Goal: Task Accomplishment & Management: Use online tool/utility

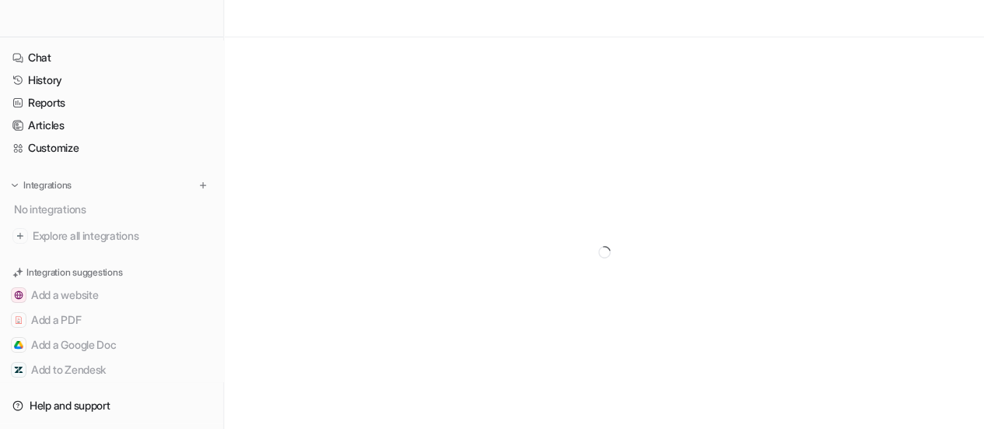
click at [297, 164] on div at bounding box center [604, 251] width 760 height 429
click at [414, 156] on div at bounding box center [604, 251] width 760 height 429
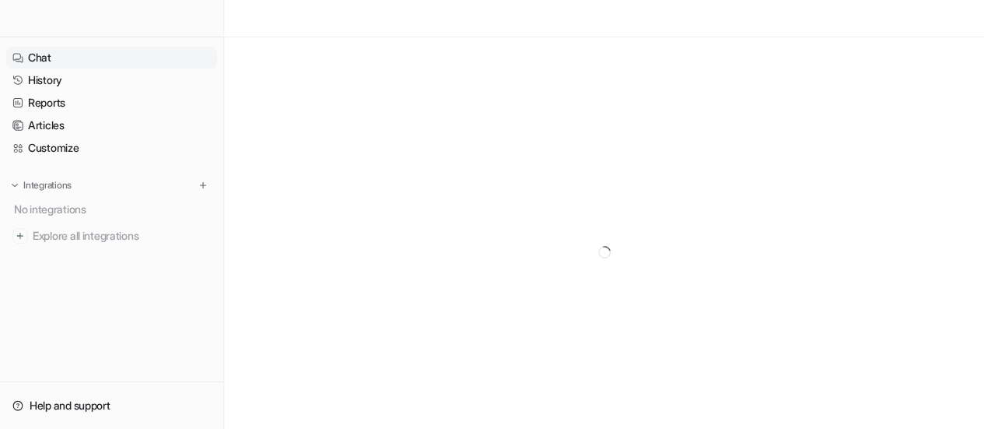
click at [51, 62] on link "Chat" at bounding box center [111, 58] width 211 height 22
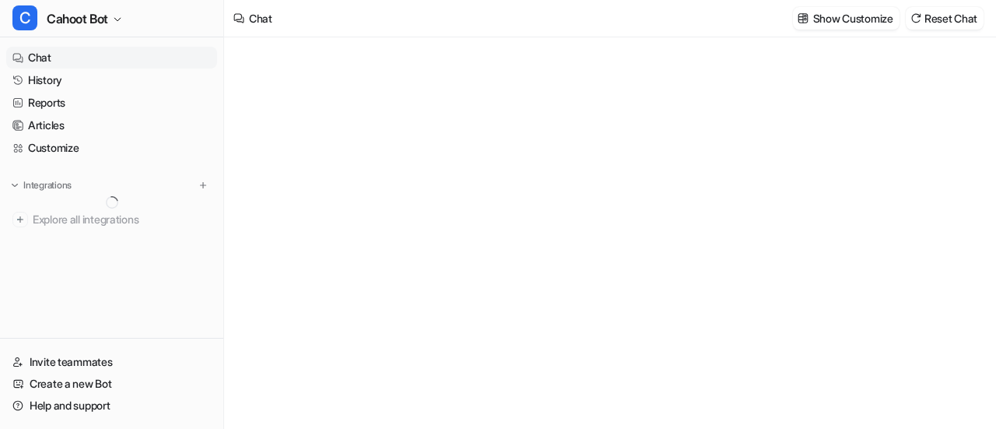
type textarea "**********"
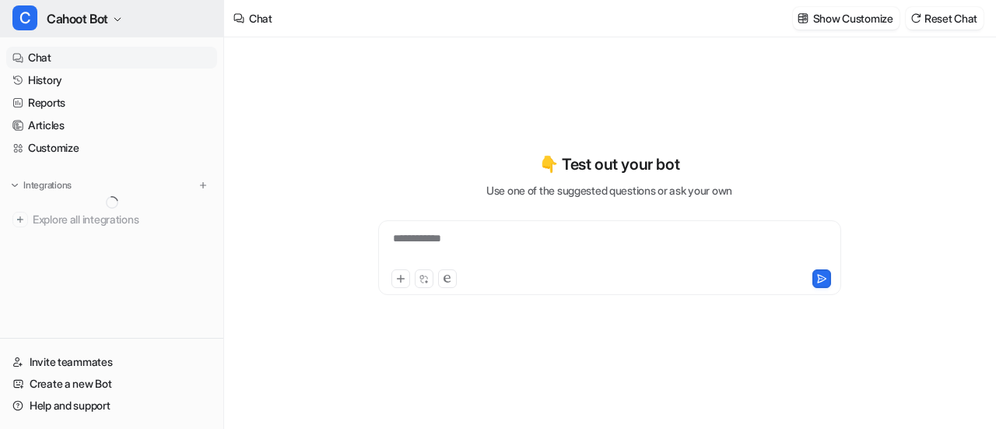
click at [95, 13] on span "Cahoot Bot" at bounding box center [77, 19] width 61 height 22
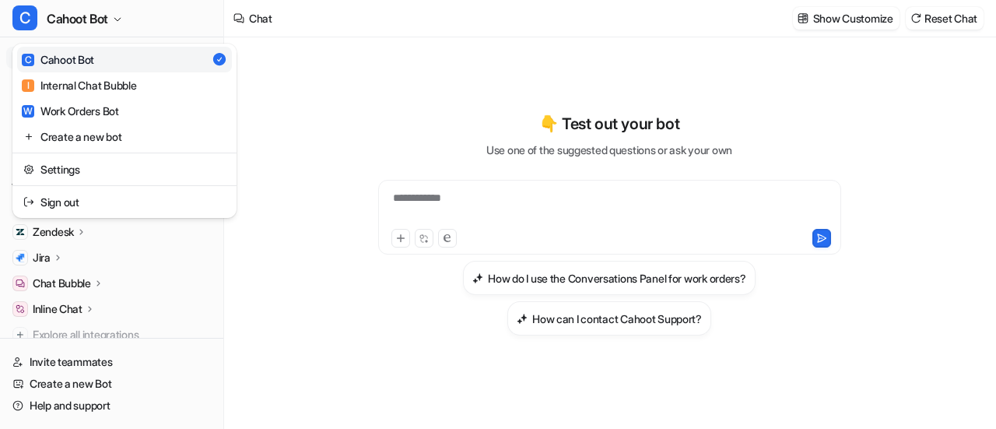
click at [401, 83] on div "**********" at bounding box center [498, 214] width 996 height 429
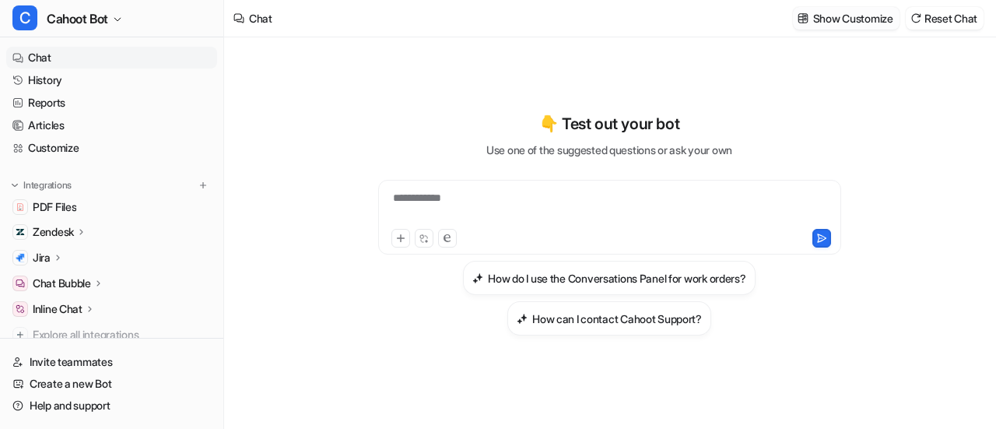
click at [813, 16] on p "Show Customize" at bounding box center [853, 18] width 80 height 16
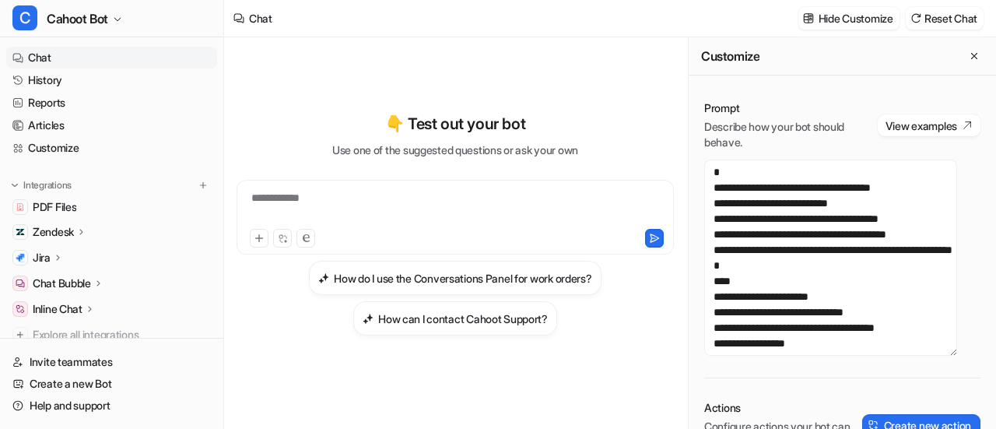
click at [482, 66] on div "**********" at bounding box center [454, 232] width 437 height 391
click at [851, 15] on p "Hide Customize" at bounding box center [855, 18] width 75 height 16
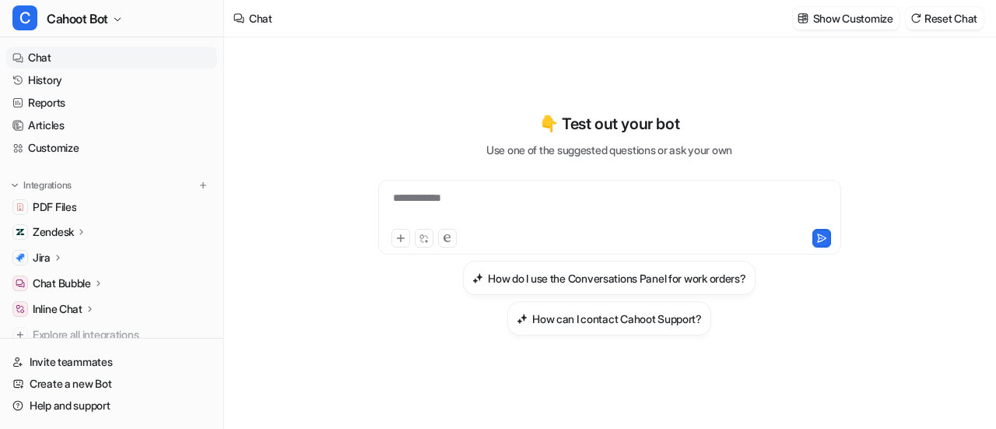
click at [331, 129] on div "**********" at bounding box center [609, 223] width 572 height 223
click at [454, 86] on div "**********" at bounding box center [609, 224] width 572 height 300
click at [510, 200] on div at bounding box center [610, 208] width 456 height 36
click at [50, 84] on link "History" at bounding box center [111, 80] width 211 height 22
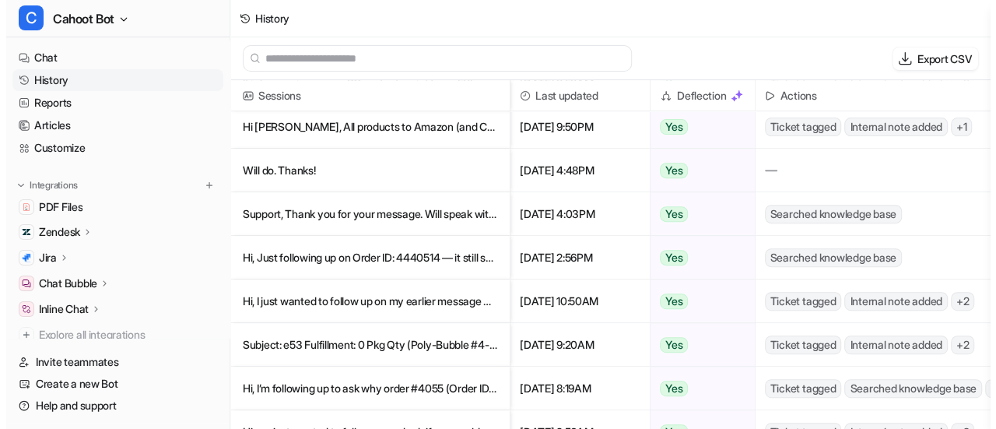
scroll to position [233, 0]
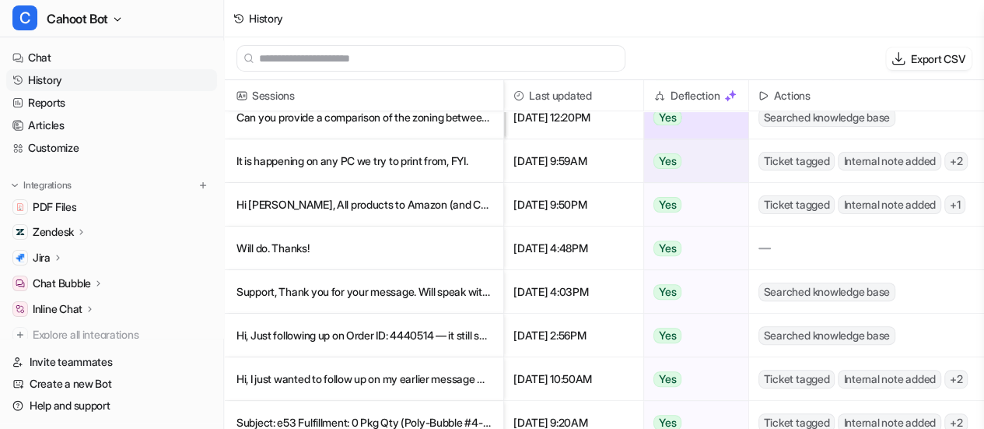
click at [332, 170] on p "It is happening on any PC we try to print from, FYI." at bounding box center [363, 161] width 254 height 44
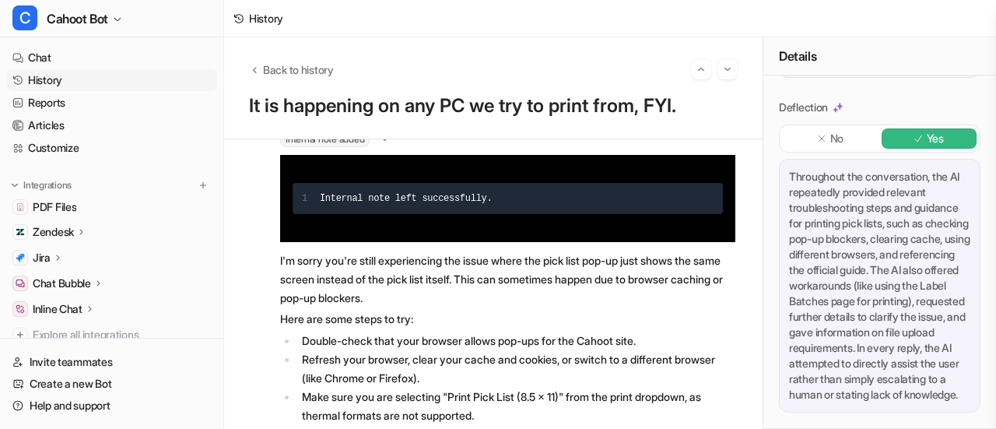
scroll to position [656, 0]
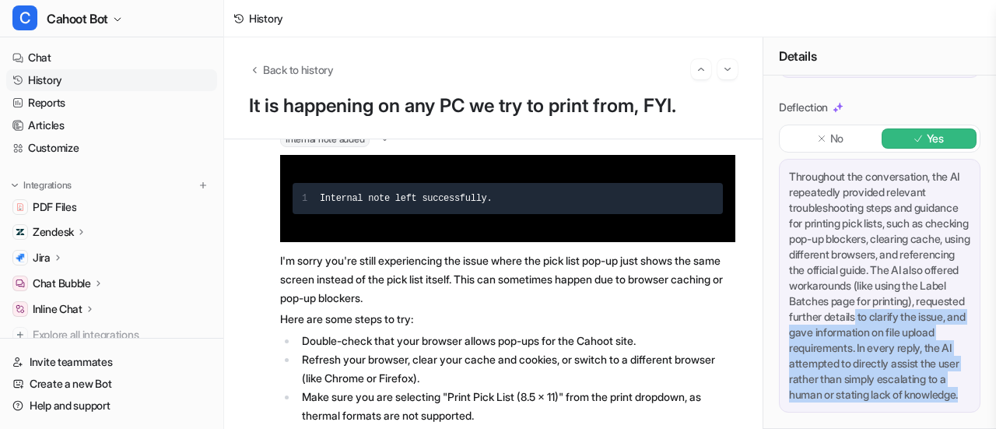
drag, startPoint x: 821, startPoint y: 299, endPoint x: 866, endPoint y: 390, distance: 102.6
click at [866, 390] on div "Throughout the conversation, the AI repeatedly provided relevant troubleshootin…" at bounding box center [879, 286] width 201 height 254
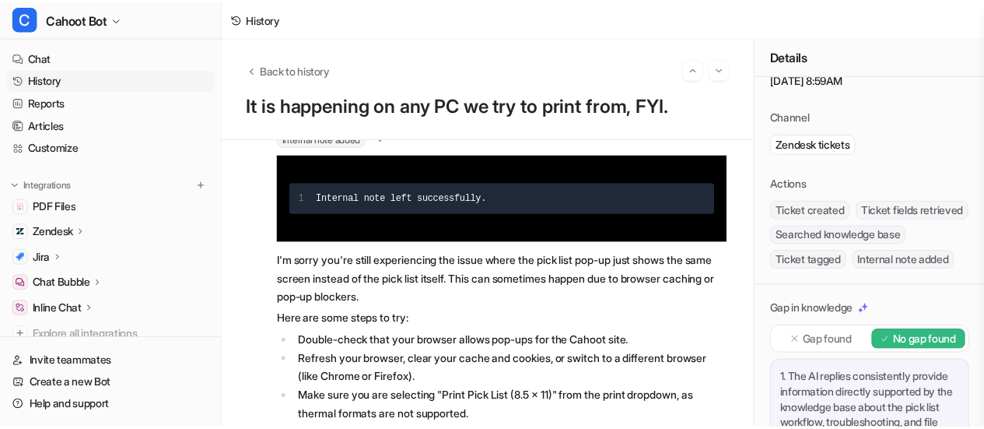
scroll to position [0, 0]
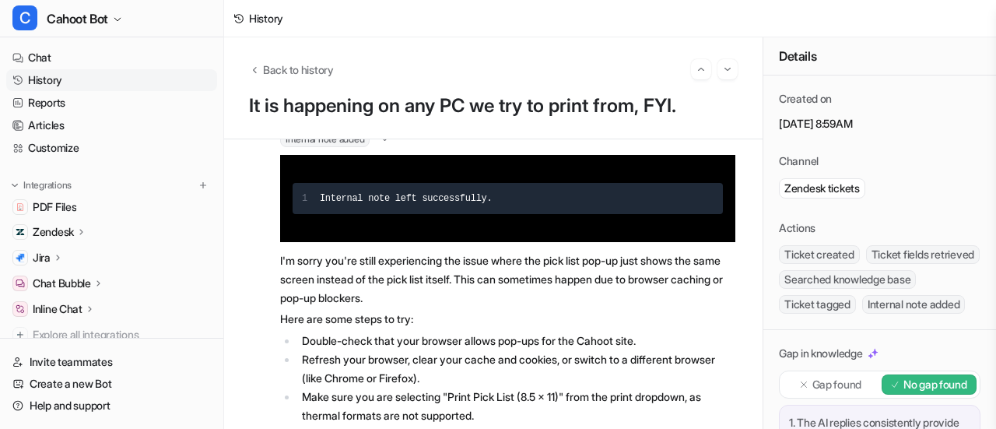
click at [812, 135] on div "Created on August 15, 2025, 8:59AM Channel Zendesk tickets Actions Ticket creat…" at bounding box center [879, 202] width 233 height 254
click at [250, 68] on icon "Back to history" at bounding box center [254, 70] width 11 height 12
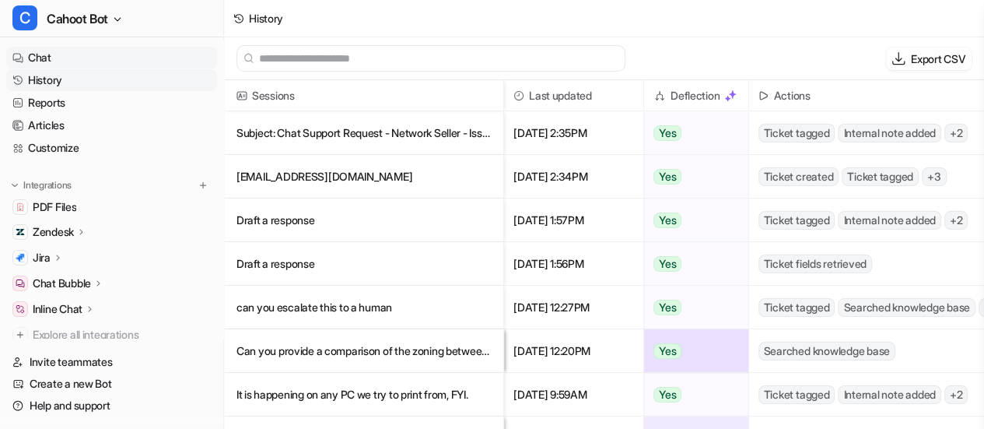
click at [37, 57] on link "Chat" at bounding box center [111, 58] width 211 height 22
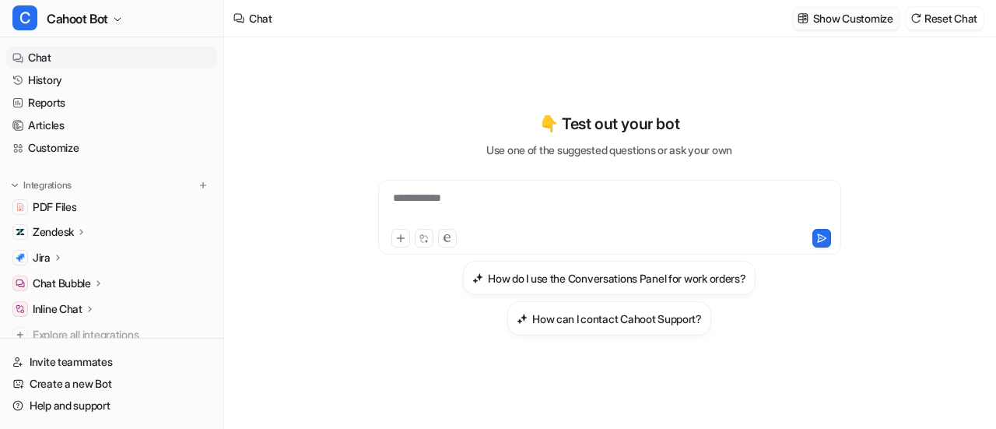
click at [817, 18] on p "Show Customize" at bounding box center [853, 18] width 80 height 16
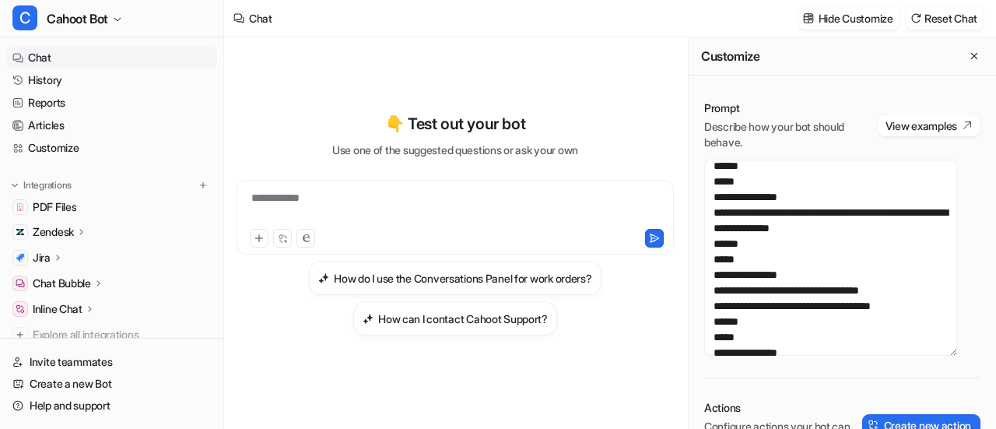
scroll to position [856, 0]
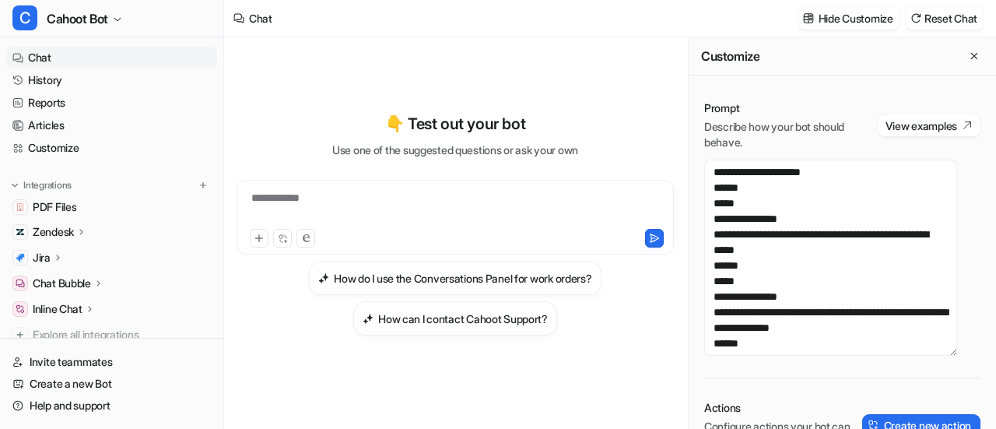
click at [364, 65] on div "**********" at bounding box center [454, 232] width 437 height 391
click at [72, 220] on ul "PDF Files Zendesk Overview Sources AI Agent AI Copilot Jira Overview Sources AI…" at bounding box center [111, 270] width 211 height 149
click at [70, 229] on p "Zendesk" at bounding box center [53, 232] width 41 height 16
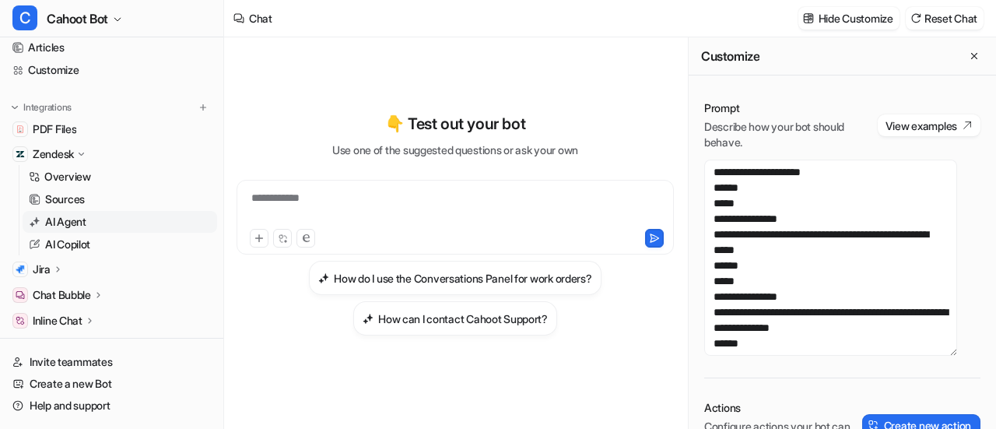
click at [81, 226] on p "AI Agent" at bounding box center [65, 222] width 41 height 16
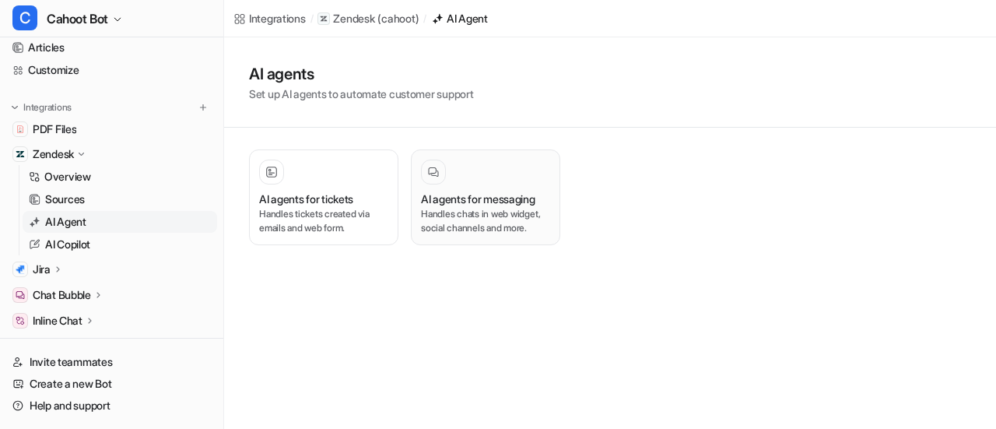
click at [445, 205] on h3 "AI agents for messaging" at bounding box center [478, 199] width 114 height 16
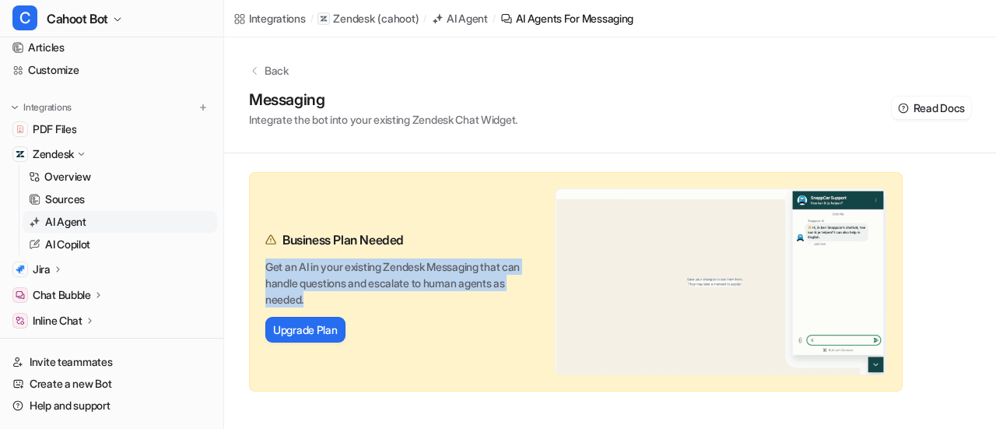
drag, startPoint x: 268, startPoint y: 264, endPoint x: 390, endPoint y: 293, distance: 126.4
click at [390, 293] on p "Get an AI in your existing Zendesk Messaging that can handle questions and esca…" at bounding box center [392, 282] width 255 height 49
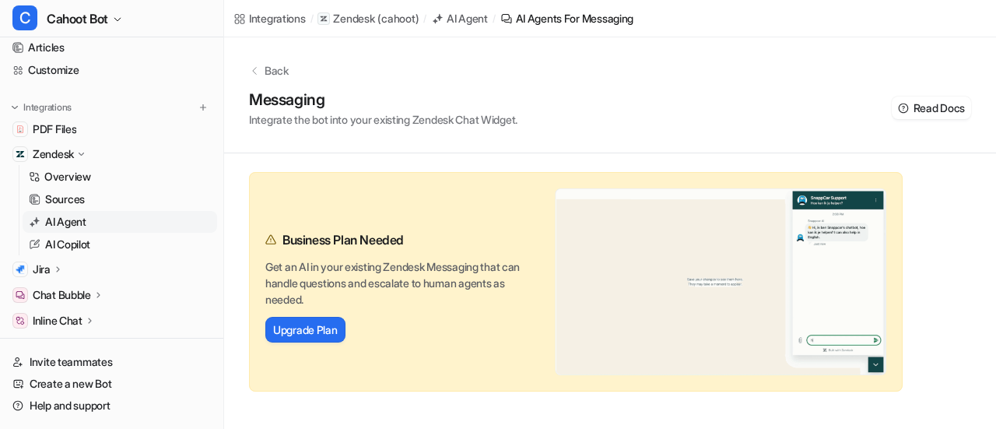
click at [437, 217] on div "Business Plan Needed Get an AI in your existing Zendesk Messaging that can hand…" at bounding box center [575, 281] width 653 height 219
click at [254, 72] on icon at bounding box center [254, 70] width 11 height 11
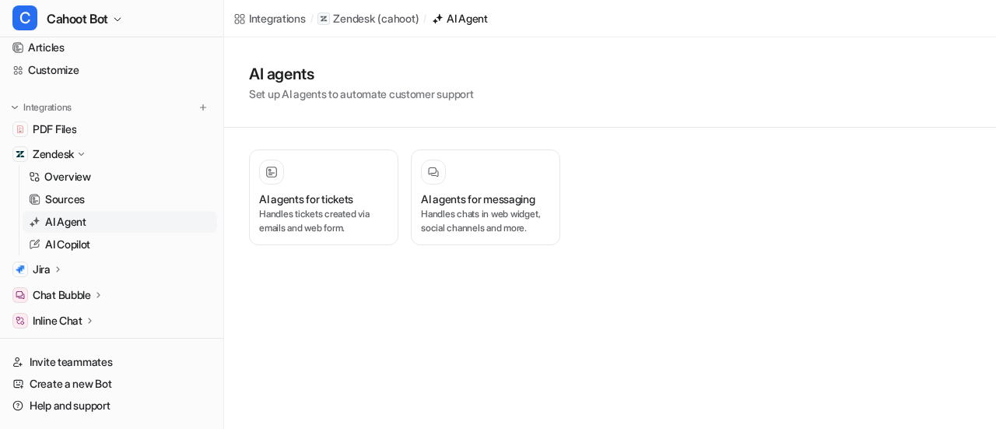
click at [572, 352] on div "Integrations / Zendesk ( cahoot ) / AI Agent AI agents Set up AI agents to auto…" at bounding box center [498, 214] width 996 height 429
click at [428, 75] on h1 "AI agents" at bounding box center [361, 73] width 224 height 23
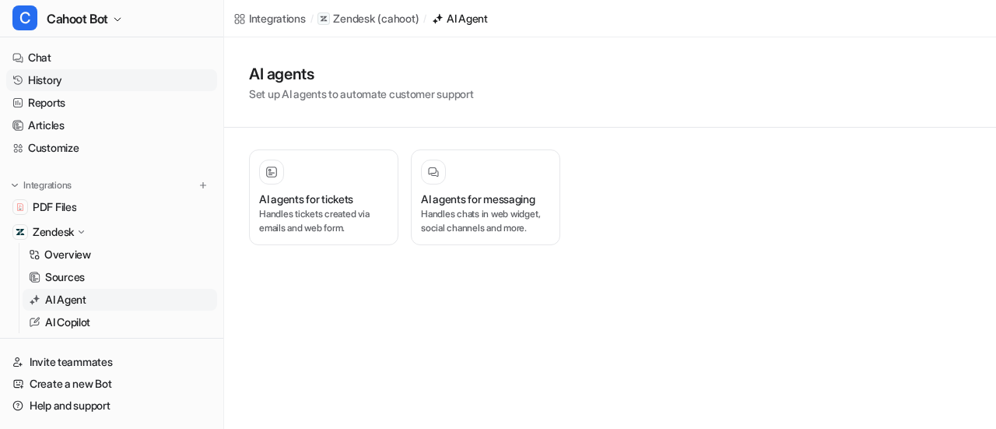
click at [68, 76] on link "History" at bounding box center [111, 80] width 211 height 22
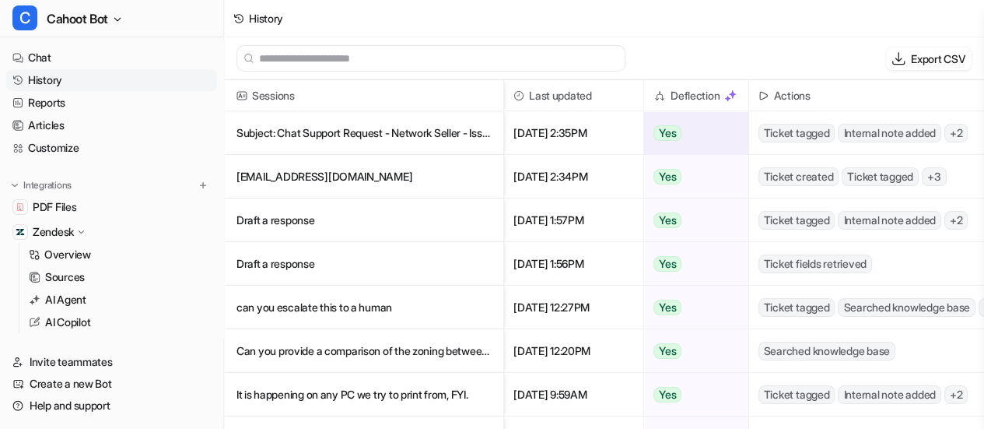
click at [450, 142] on p "Subject: Chat Support Request - Network Seller - Issue Creating Inbound Descrip" at bounding box center [363, 133] width 254 height 44
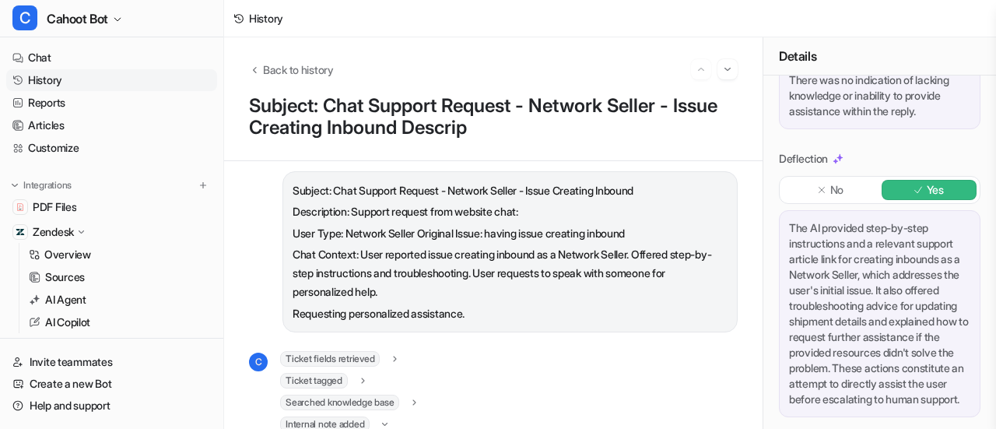
scroll to position [467, 0]
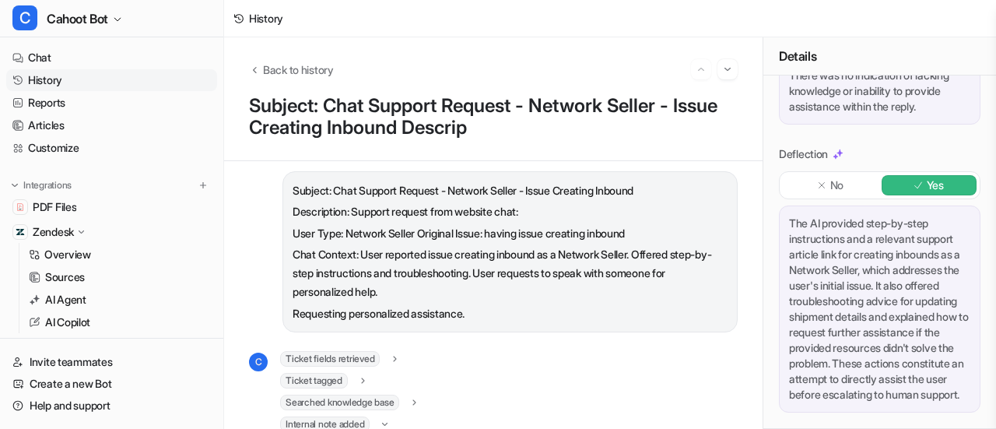
click at [73, 81] on link "History" at bounding box center [111, 80] width 211 height 22
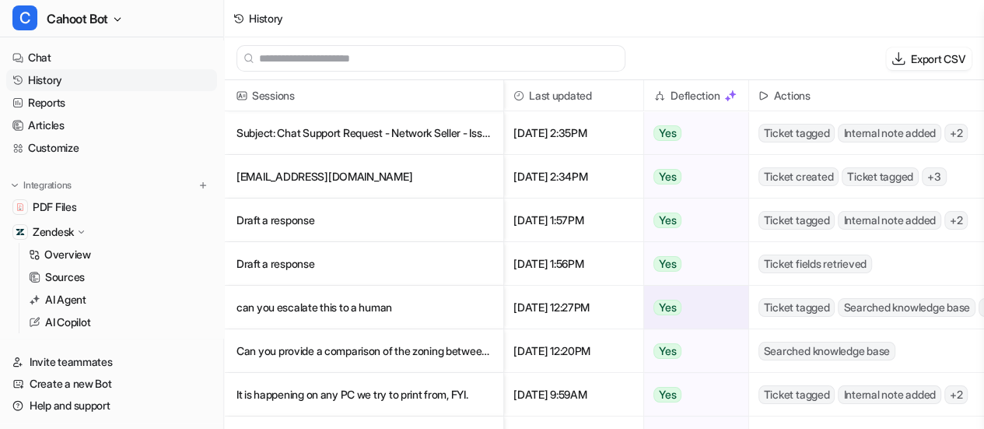
click at [284, 298] on p "can you escalate this to a human" at bounding box center [363, 307] width 254 height 44
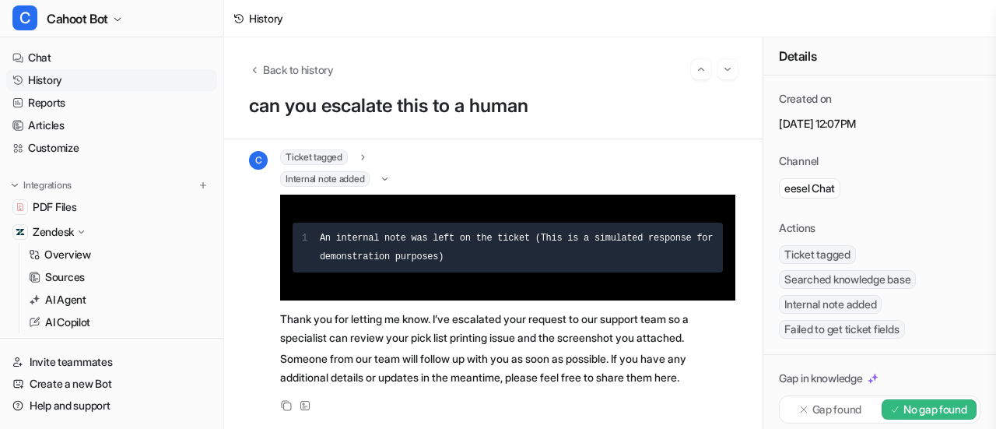
click at [946, 58] on div "Details" at bounding box center [879, 56] width 233 height 38
click at [551, 46] on div "Back to history can you escalate this to a human" at bounding box center [493, 88] width 538 height 102
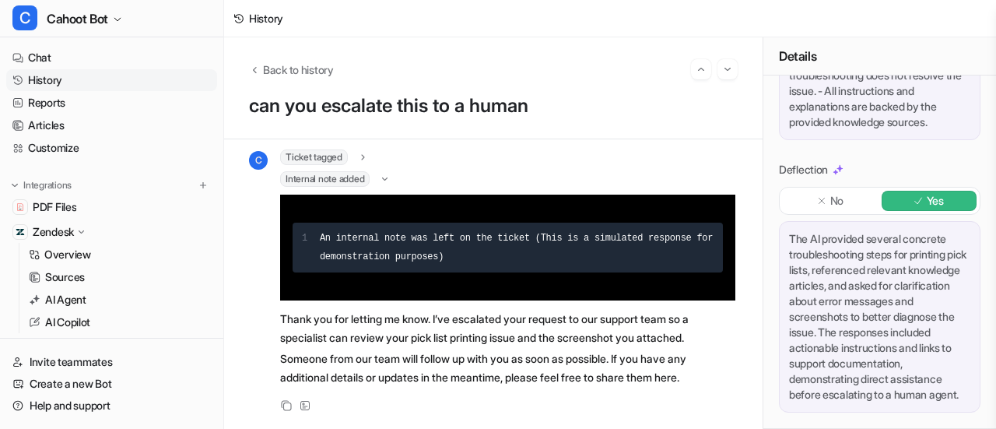
scroll to position [492, 0]
click at [122, 19] on icon "button" at bounding box center [117, 19] width 9 height 9
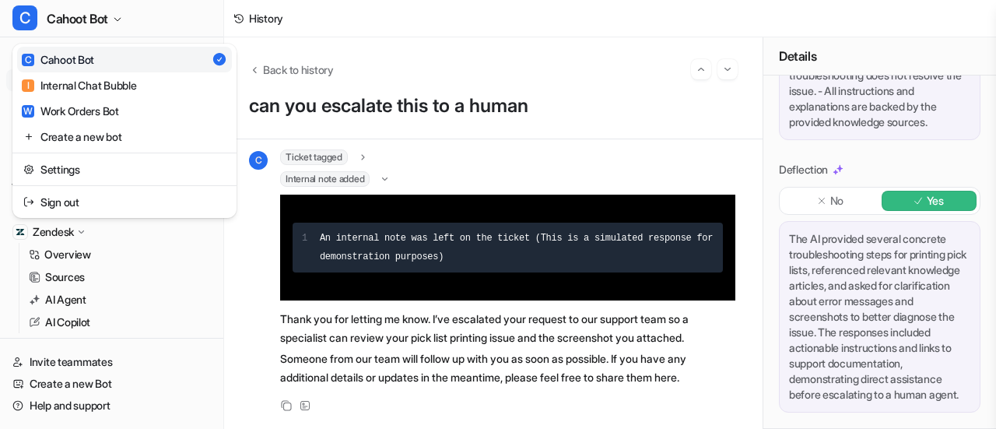
click at [430, 33] on div "C Cahoot Bot C Cahoot Bot I Internal Chat Bubble W Work Orders Bot Create a new…" at bounding box center [498, 214] width 996 height 429
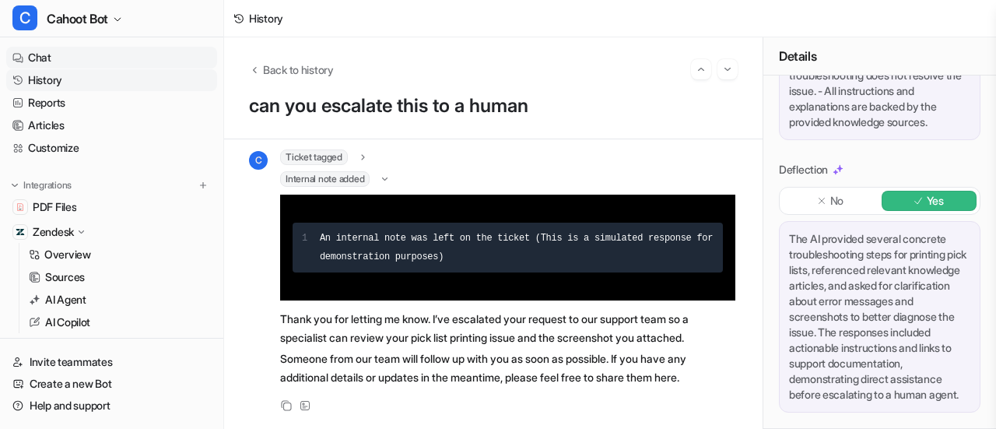
click at [45, 52] on link "Chat" at bounding box center [111, 58] width 211 height 22
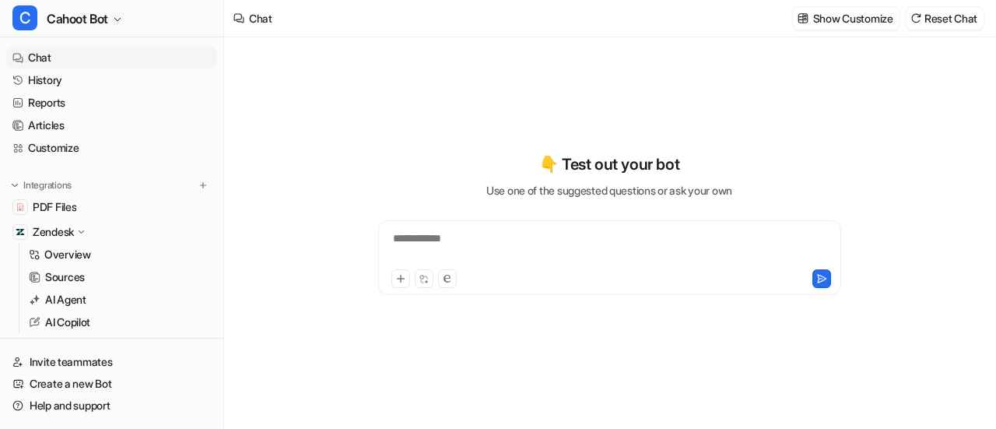
type textarea "**********"
click at [122, 19] on icon "button" at bounding box center [117, 19] width 9 height 9
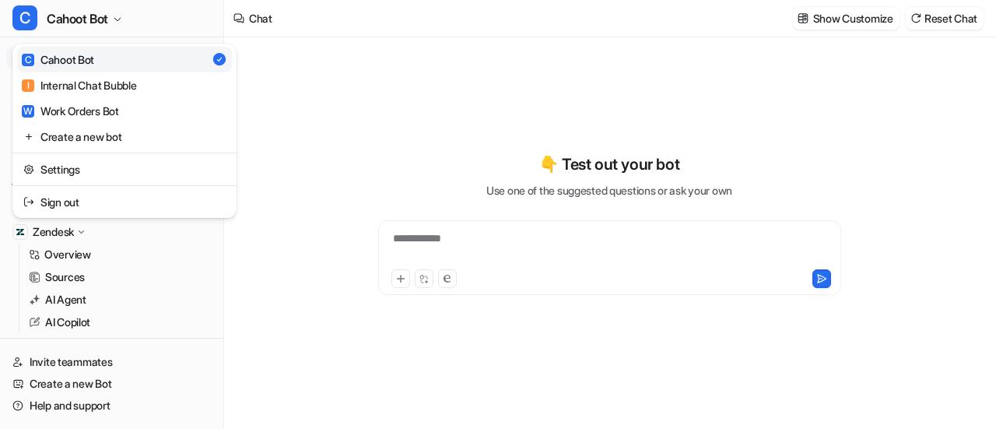
click at [89, 65] on div "C Cahoot Bot" at bounding box center [58, 59] width 72 height 16
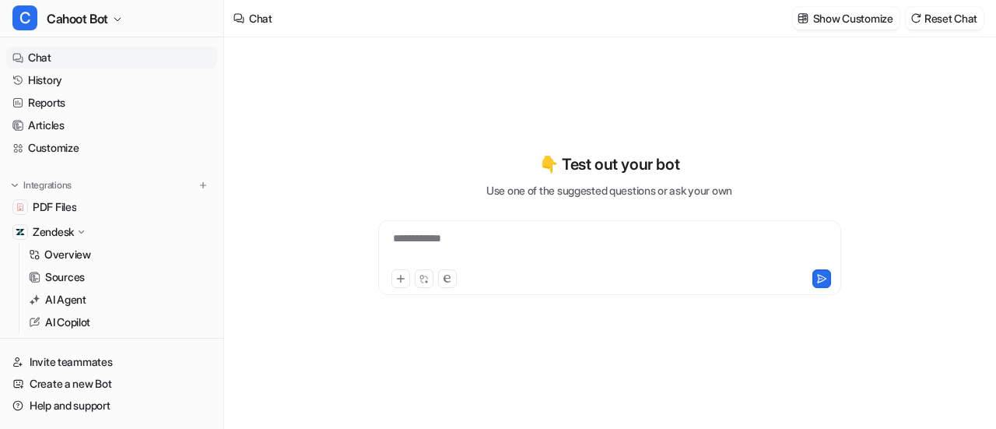
click at [373, 72] on div "**********" at bounding box center [609, 232] width 572 height 391
click at [819, 25] on p "Show Customize" at bounding box center [853, 18] width 80 height 16
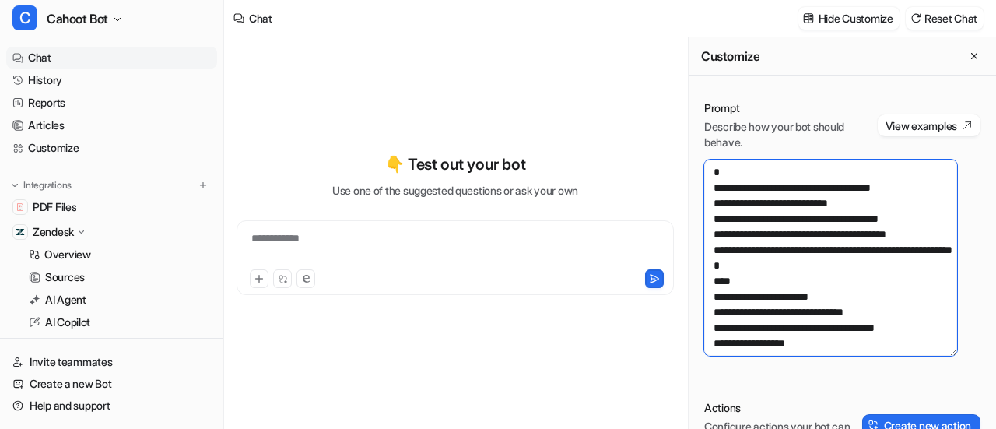
click at [814, 233] on textarea at bounding box center [830, 257] width 253 height 196
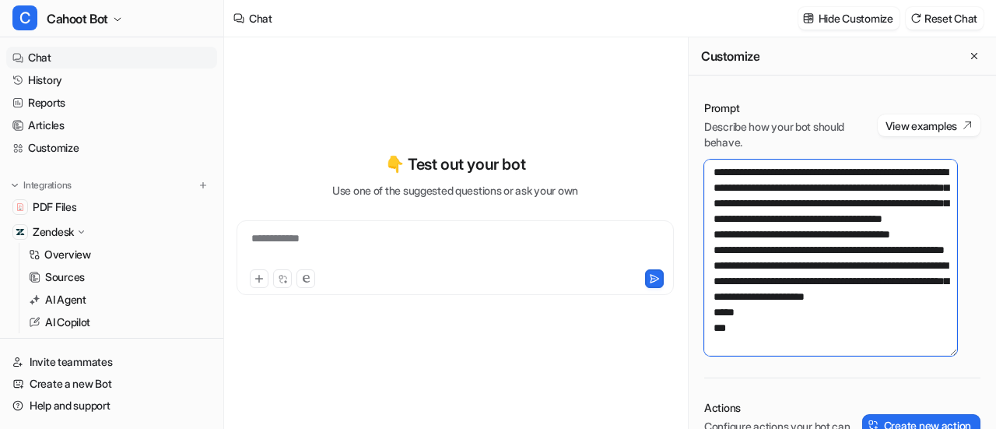
scroll to position [2100, 0]
click at [748, 338] on textarea at bounding box center [830, 257] width 253 height 196
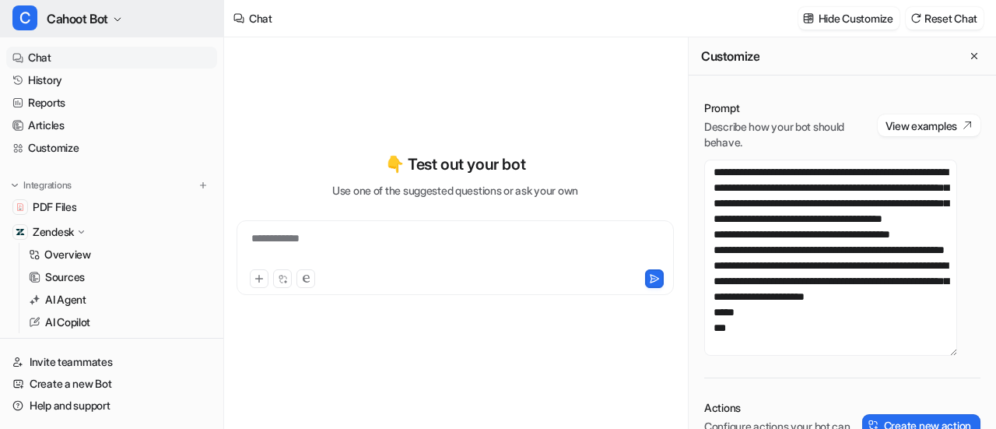
click at [114, 18] on button "C Cahoot Bot" at bounding box center [111, 18] width 223 height 37
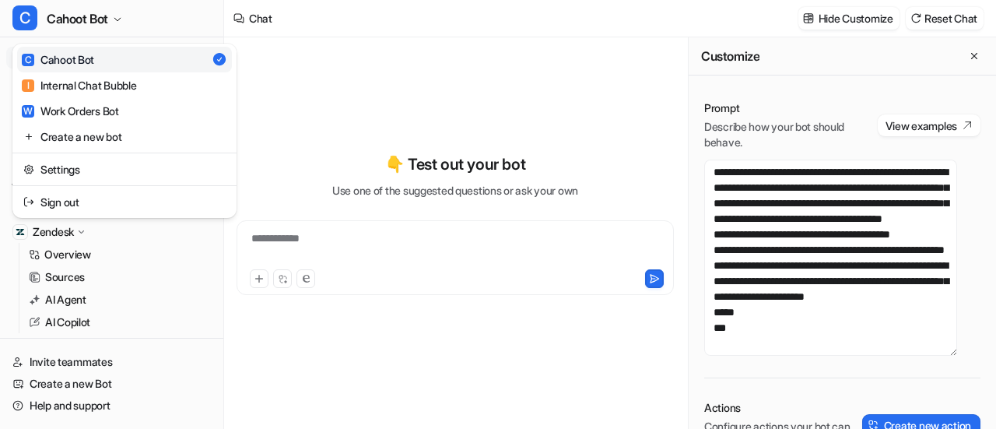
click at [380, 110] on div "**********" at bounding box center [498, 214] width 996 height 429
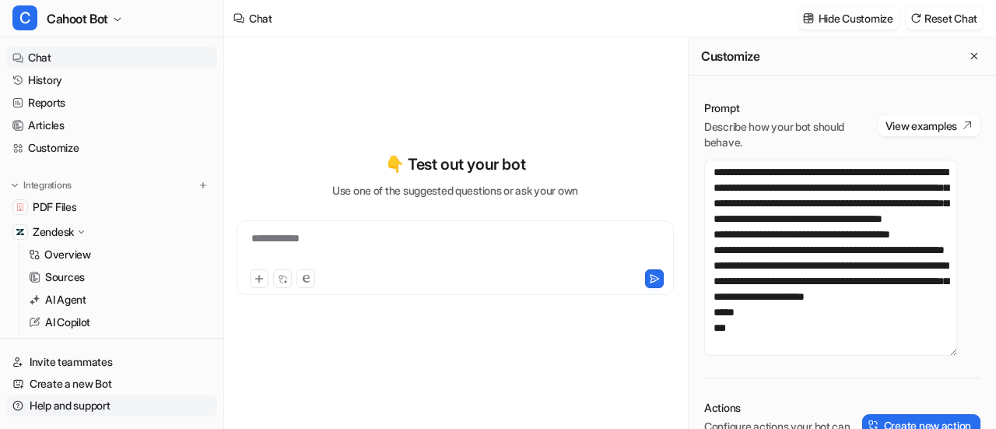
click at [61, 404] on link "Help and support" at bounding box center [111, 405] width 211 height 22
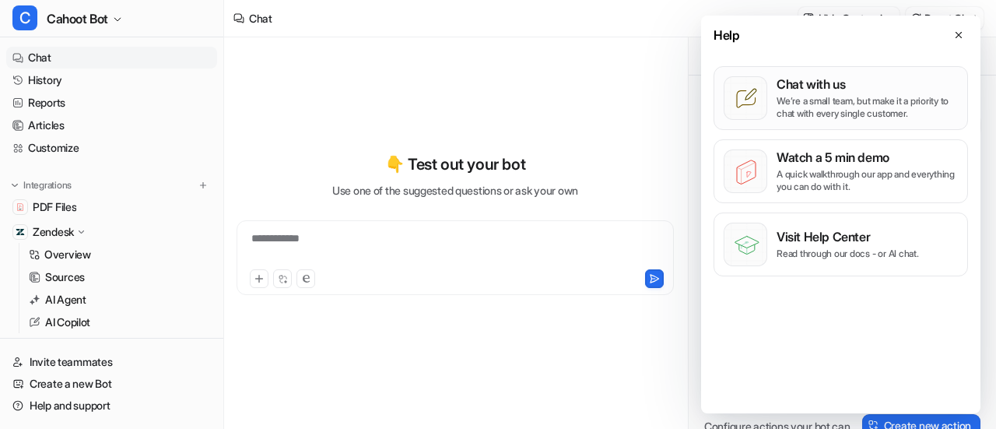
click at [806, 102] on p "We’re a small team, but make it a priority to chat with every single customer." at bounding box center [866, 107] width 181 height 25
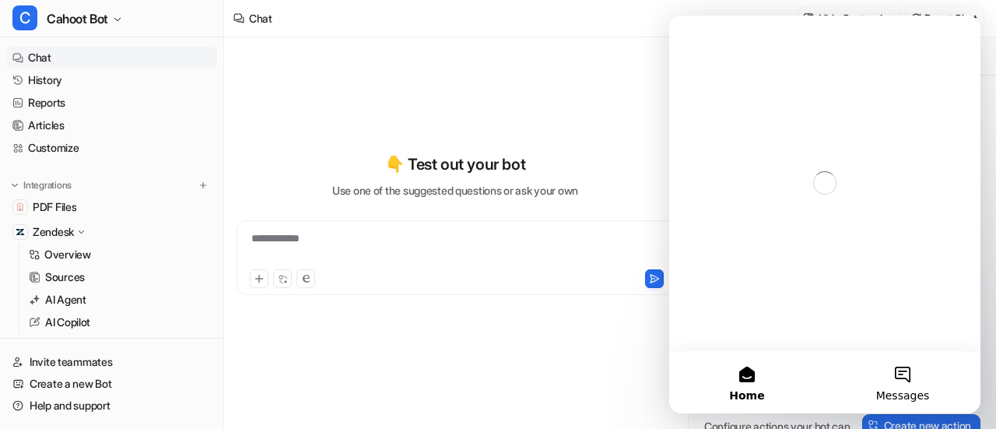
scroll to position [0, 0]
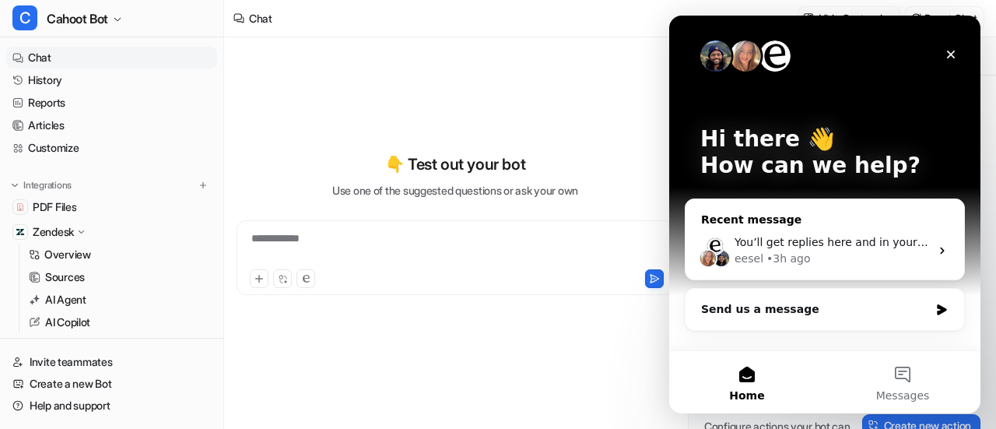
click at [814, 260] on div "eesel • 3h ago" at bounding box center [831, 258] width 195 height 16
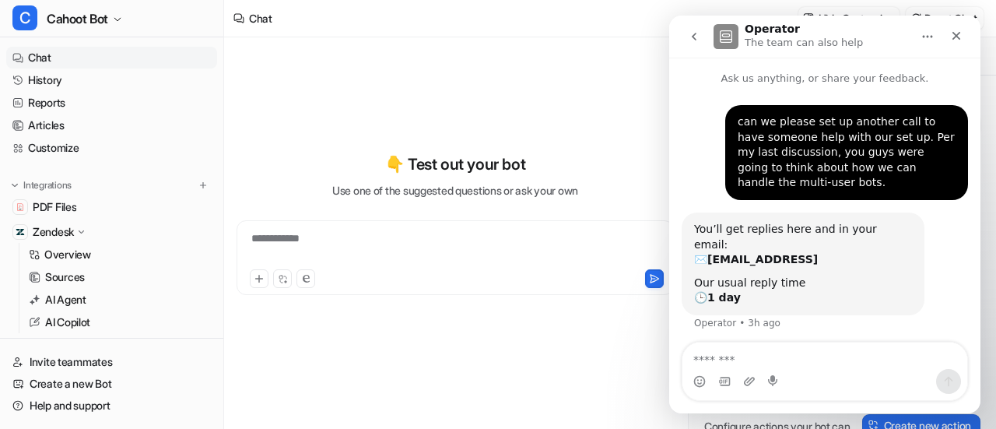
click at [691, 37] on icon "go back" at bounding box center [694, 36] width 12 height 12
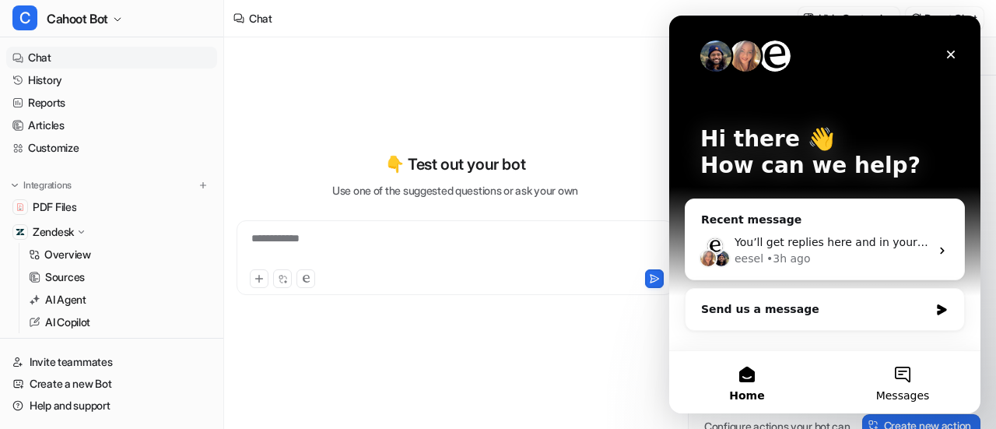
click at [880, 376] on button "Messages" at bounding box center [902, 382] width 156 height 62
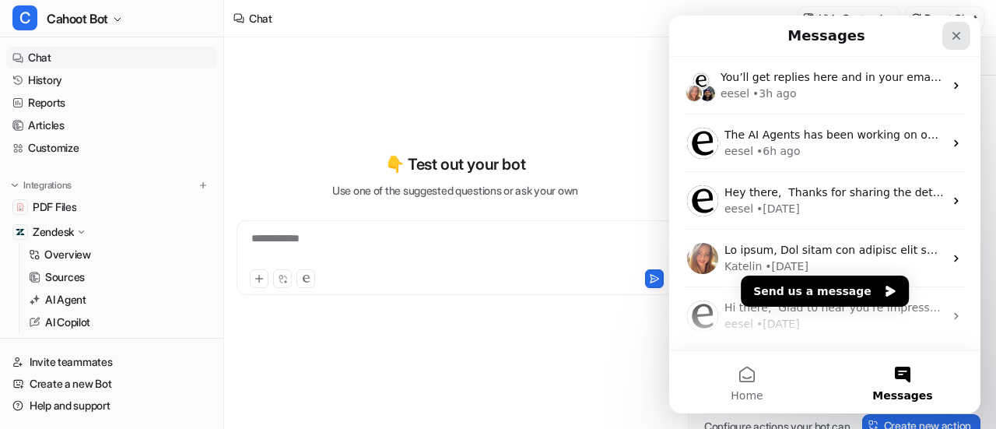
click at [963, 31] on div "Close" at bounding box center [956, 36] width 28 height 28
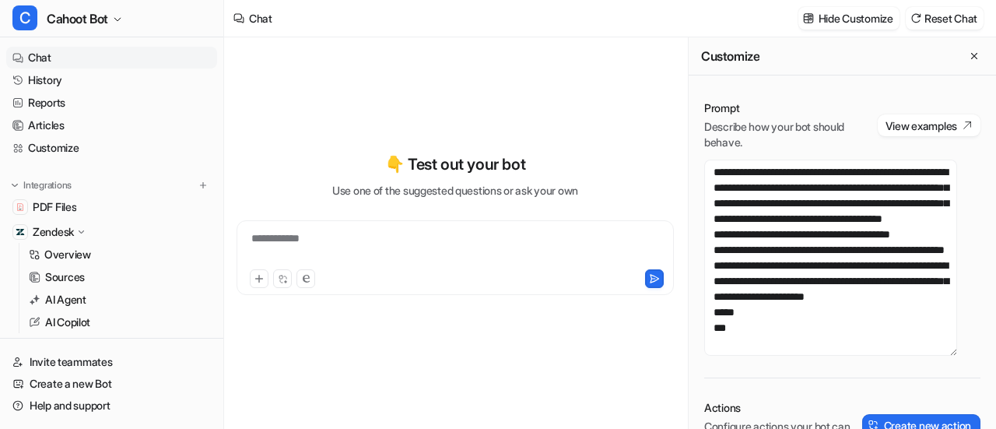
click at [333, 86] on div "**********" at bounding box center [454, 224] width 437 height 300
click at [345, 134] on div "**********" at bounding box center [454, 224] width 437 height 300
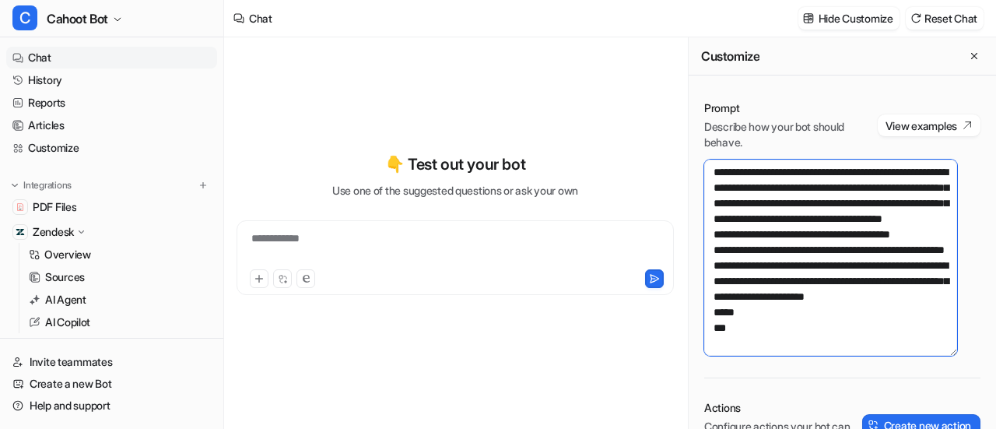
scroll to position [1945, 0]
drag, startPoint x: 712, startPoint y: 262, endPoint x: 869, endPoint y: 325, distance: 169.3
click at [869, 325] on textarea at bounding box center [830, 257] width 253 height 196
click at [817, 250] on textarea at bounding box center [830, 257] width 253 height 196
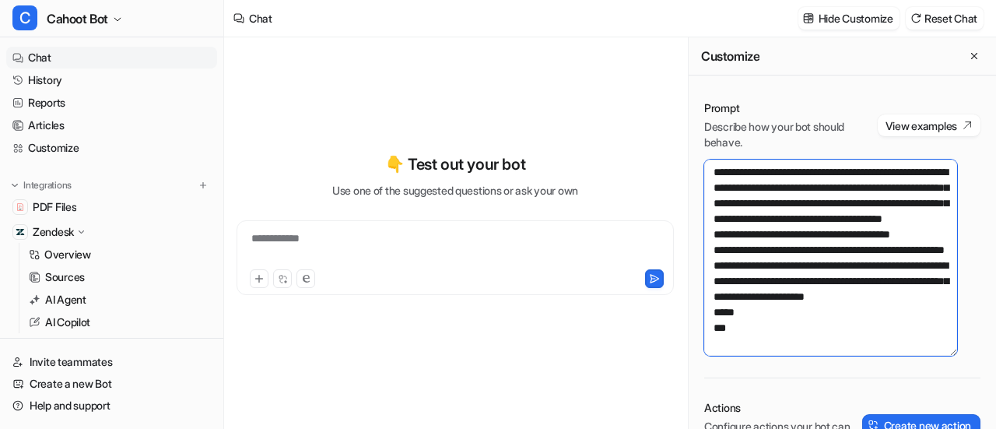
drag, startPoint x: 809, startPoint y: 304, endPoint x: 712, endPoint y: 173, distance: 162.9
click at [712, 173] on textarea at bounding box center [830, 257] width 253 height 196
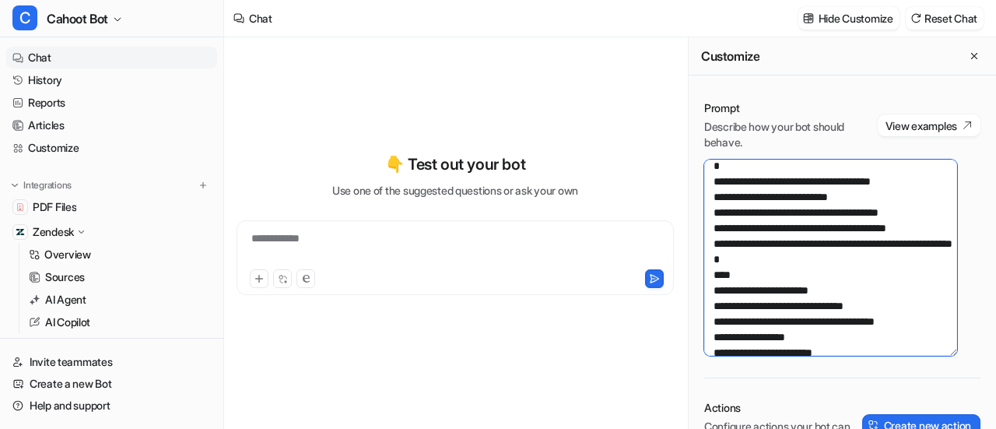
scroll to position [0, 0]
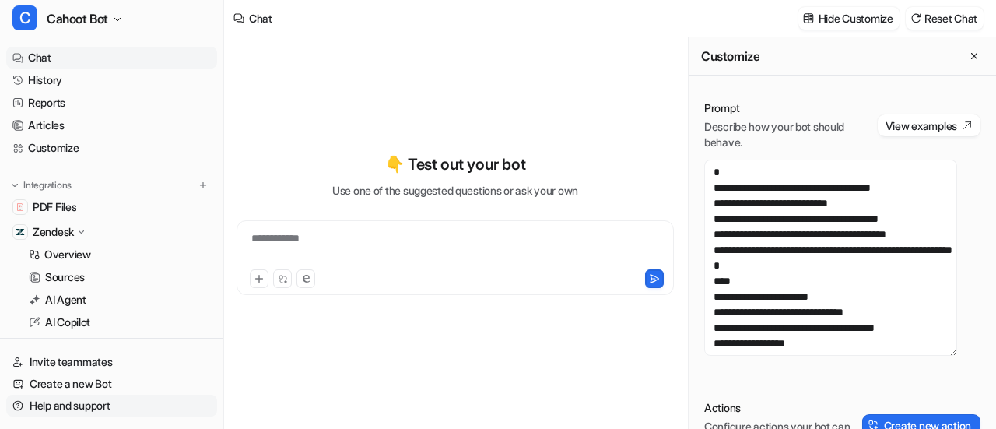
click at [89, 408] on link "Help and support" at bounding box center [111, 405] width 211 height 22
click at [85, 11] on span "Cahoot Bot" at bounding box center [77, 19] width 61 height 22
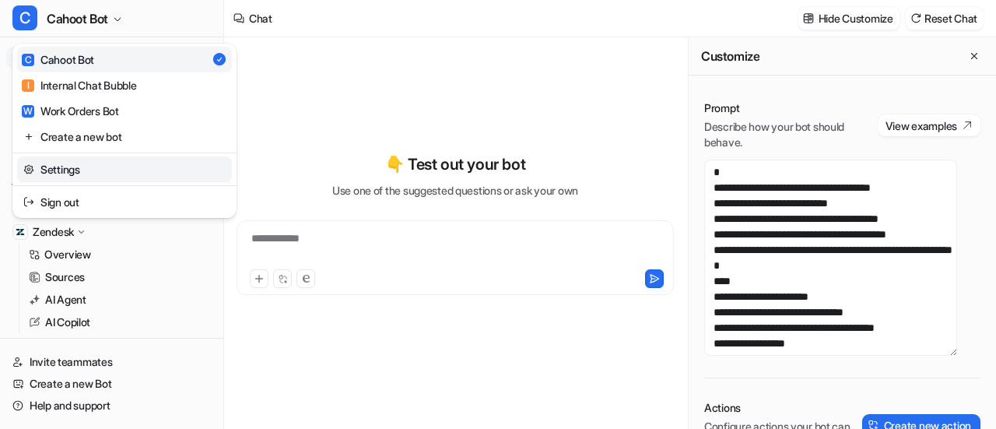
click at [68, 175] on link "Settings" at bounding box center [124, 169] width 215 height 26
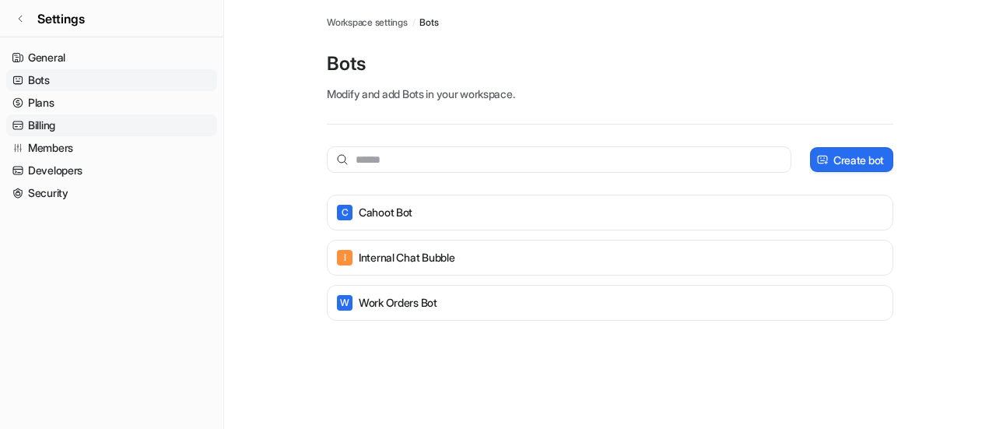
click at [39, 127] on link "Billing" at bounding box center [111, 125] width 211 height 22
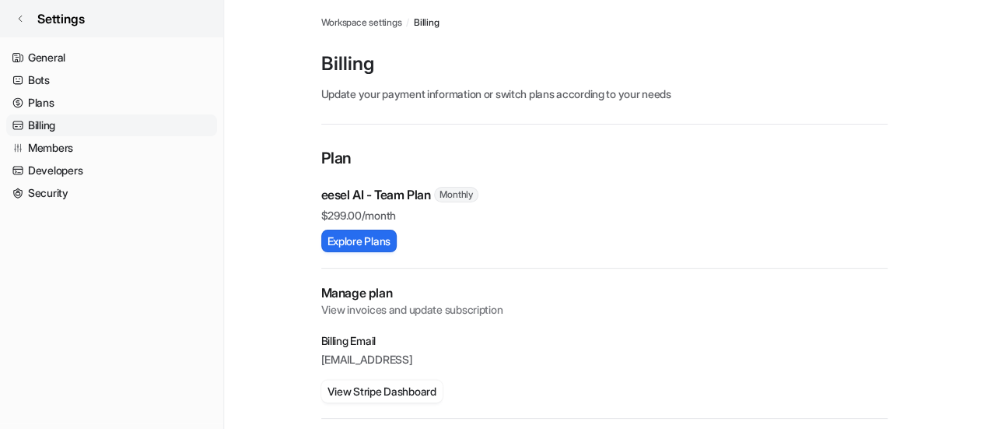
click at [20, 19] on icon at bounding box center [20, 18] width 9 height 9
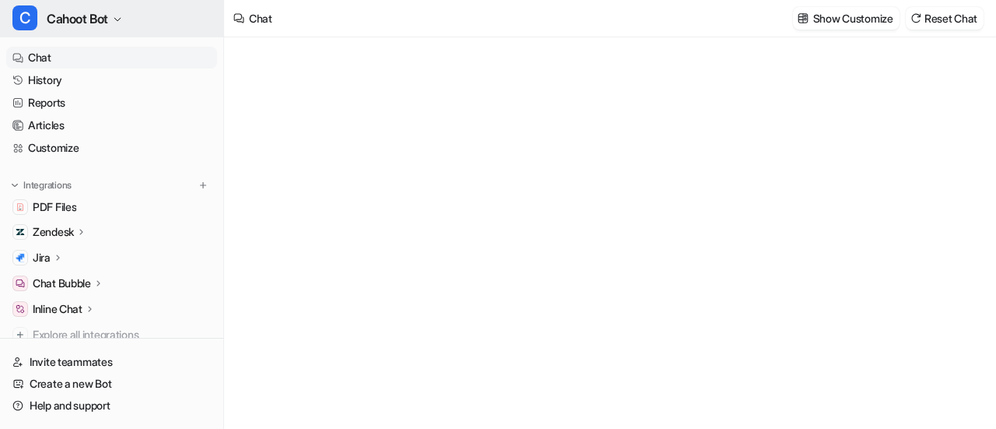
click at [125, 12] on button "C Cahoot Bot" at bounding box center [111, 18] width 223 height 37
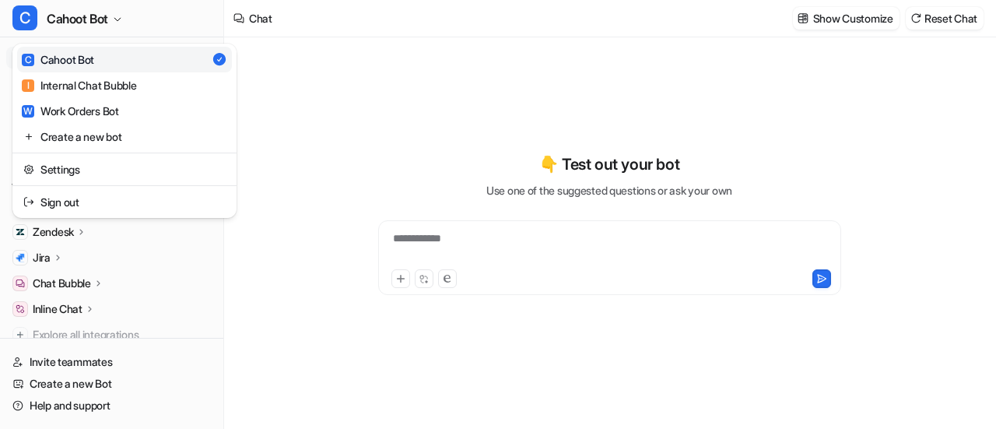
click at [393, 118] on div "**********" at bounding box center [498, 214] width 996 height 429
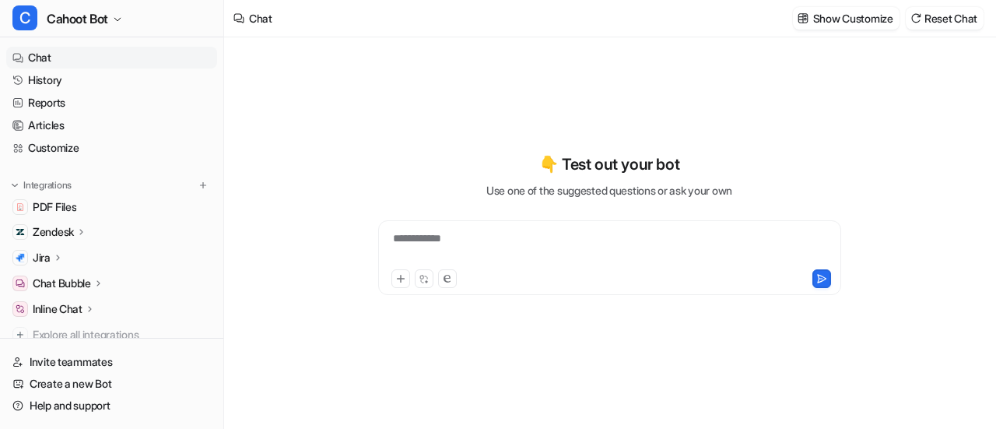
click at [61, 229] on p "Zendesk" at bounding box center [53, 232] width 41 height 16
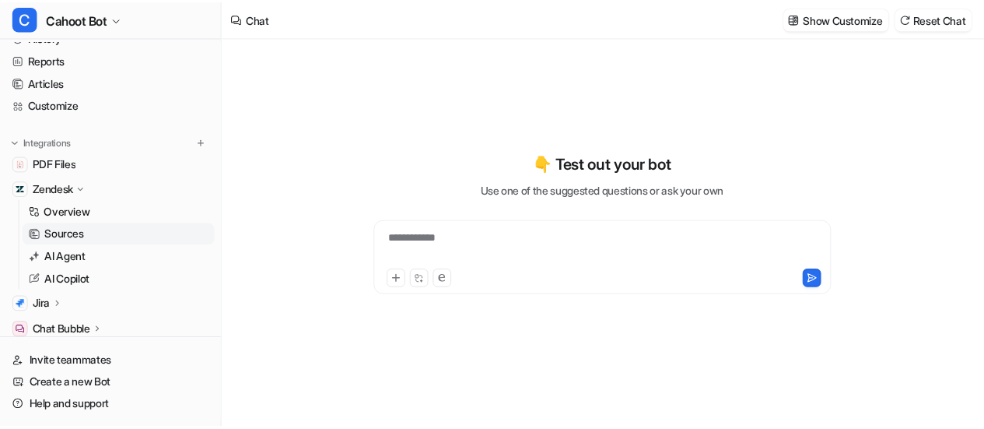
scroll to position [78, 0]
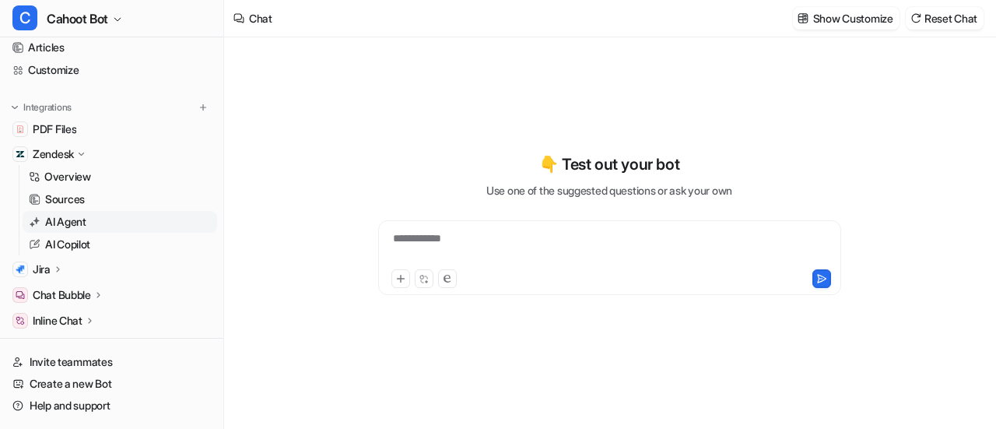
click at [68, 220] on p "AI Agent" at bounding box center [65, 222] width 41 height 16
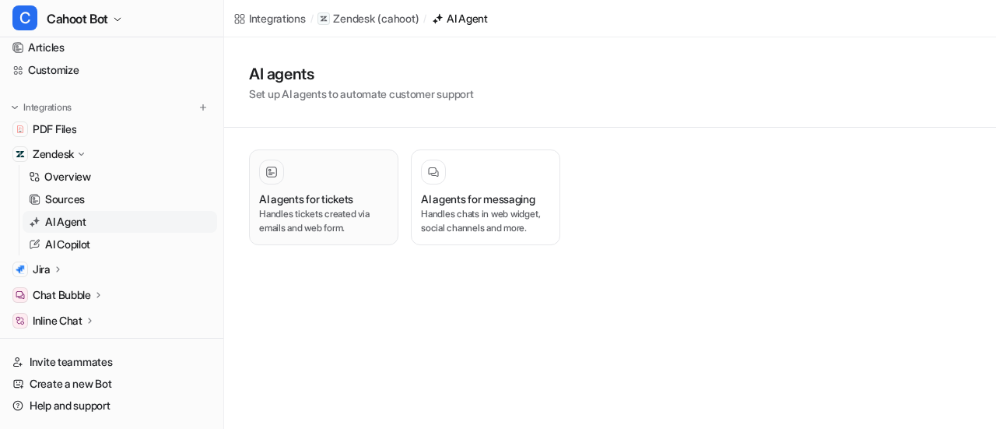
click at [334, 209] on p "Handles tickets created via emails and web form." at bounding box center [323, 221] width 129 height 28
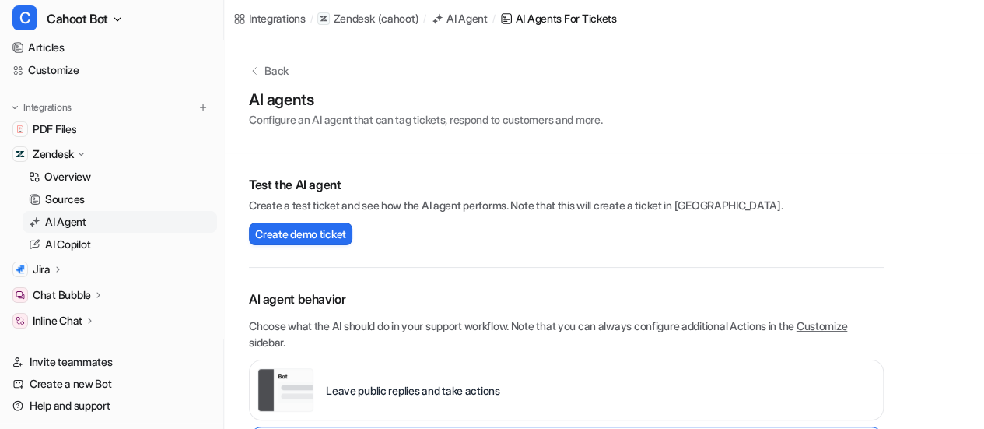
click at [434, 59] on div "Back AI agents Configure an AI agent that can tag tickets, respond to customers…" at bounding box center [604, 95] width 760 height 116
click at [480, 79] on div "Back AI agents Configure an AI agent that can tag tickets, respond to customers…" at bounding box center [604, 95] width 760 height 116
click at [516, 103] on h1 "AI agents" at bounding box center [425, 99] width 353 height 23
click at [470, 65] on div "Back" at bounding box center [604, 70] width 710 height 16
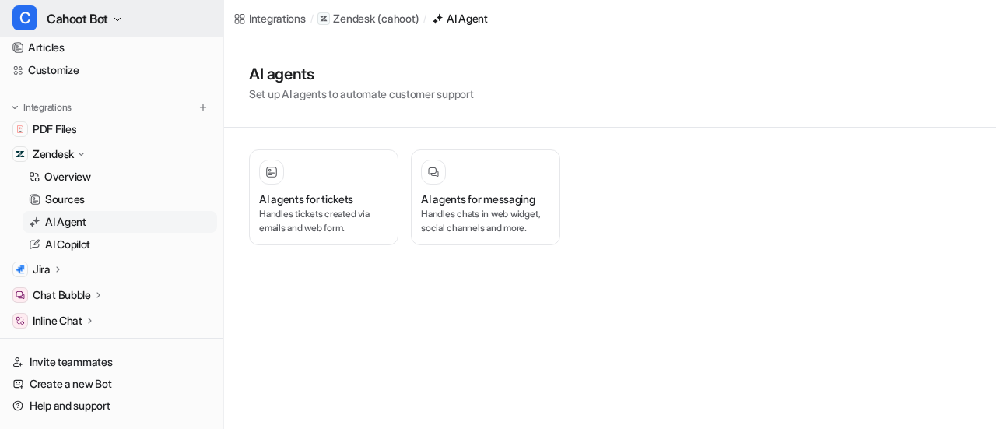
click at [126, 21] on button "C Cahoot Bot" at bounding box center [111, 18] width 223 height 37
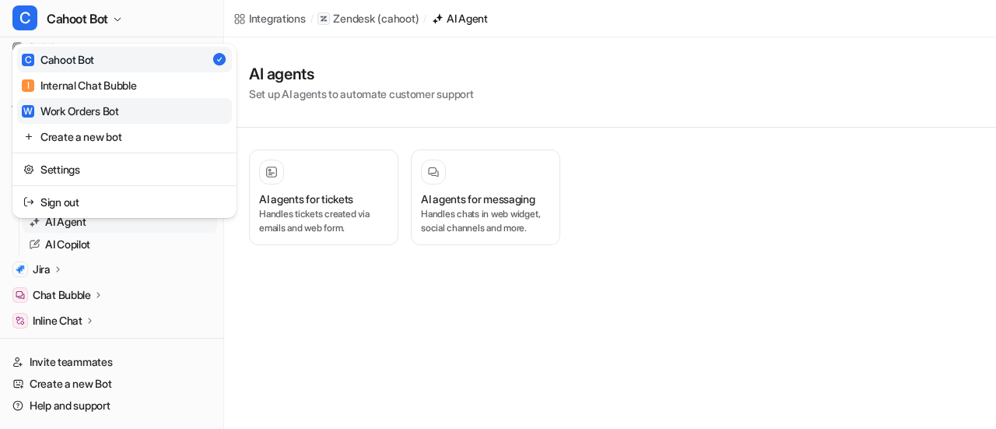
click at [78, 110] on div "W Work Orders Bot" at bounding box center [70, 111] width 97 height 16
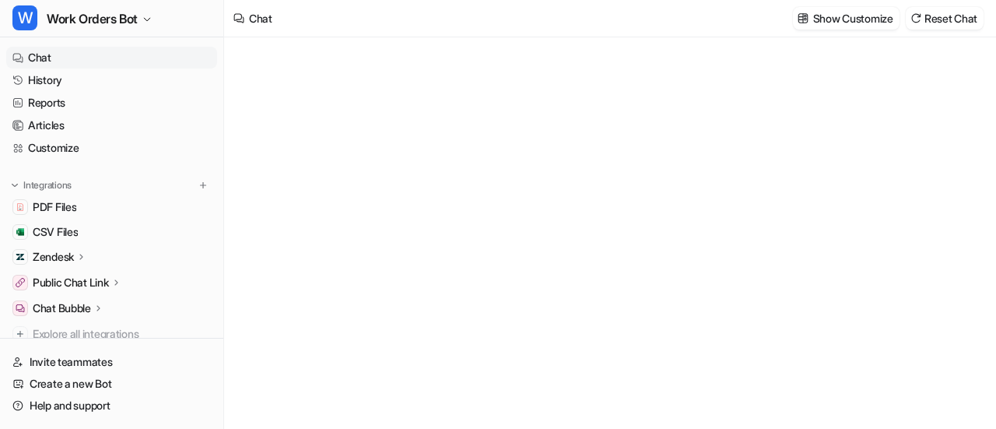
type textarea "**********"
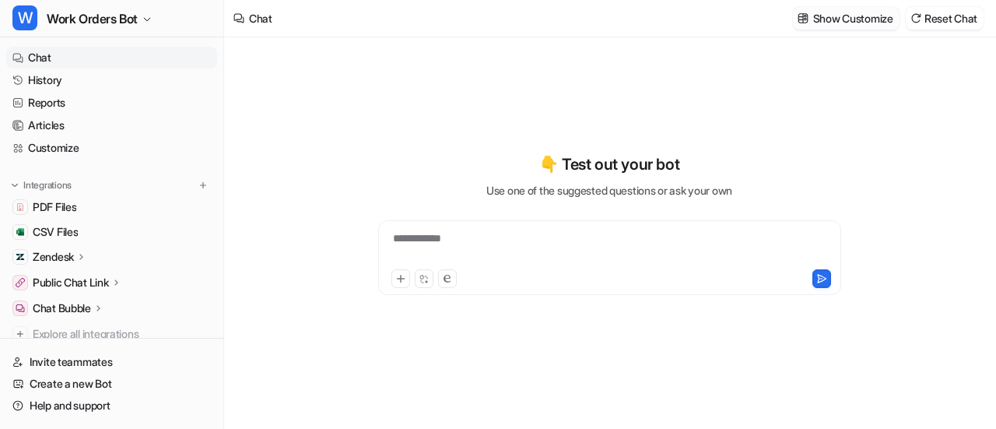
click at [835, 21] on p "Show Customize" at bounding box center [853, 18] width 80 height 16
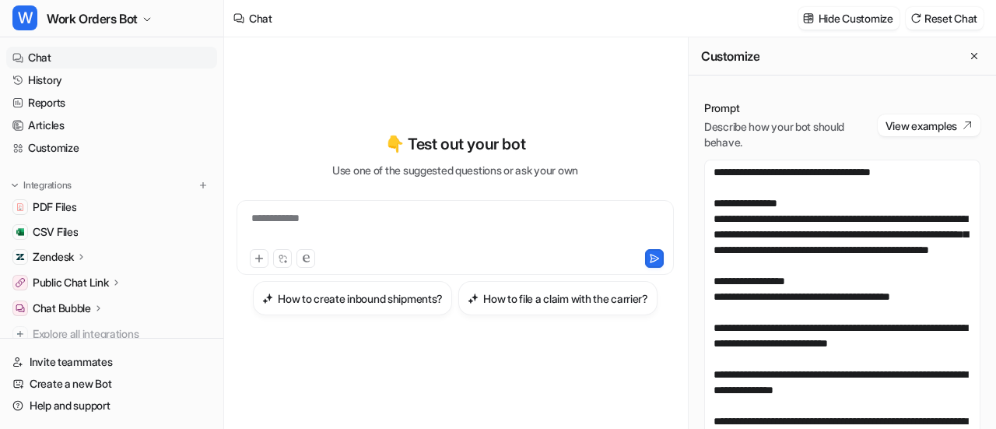
drag, startPoint x: 964, startPoint y: 351, endPoint x: 966, endPoint y: 445, distance: 94.1
click at [966, 428] on html "**********" at bounding box center [498, 214] width 996 height 429
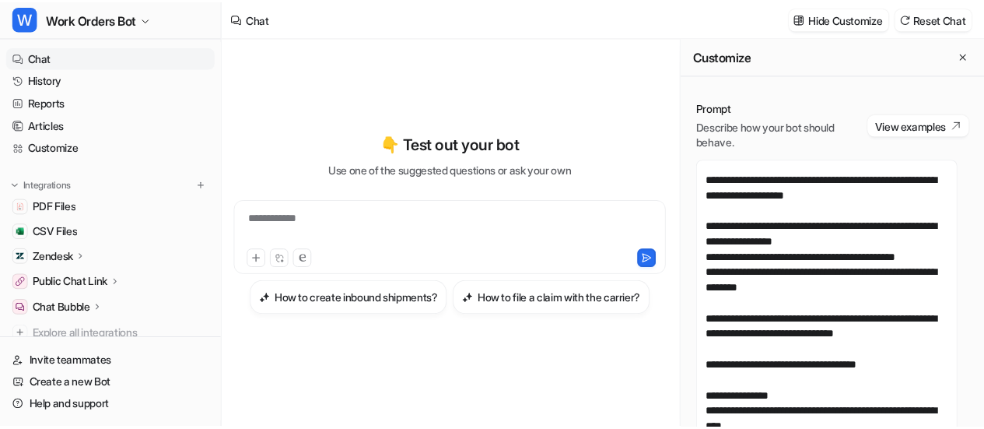
scroll to position [233, 0]
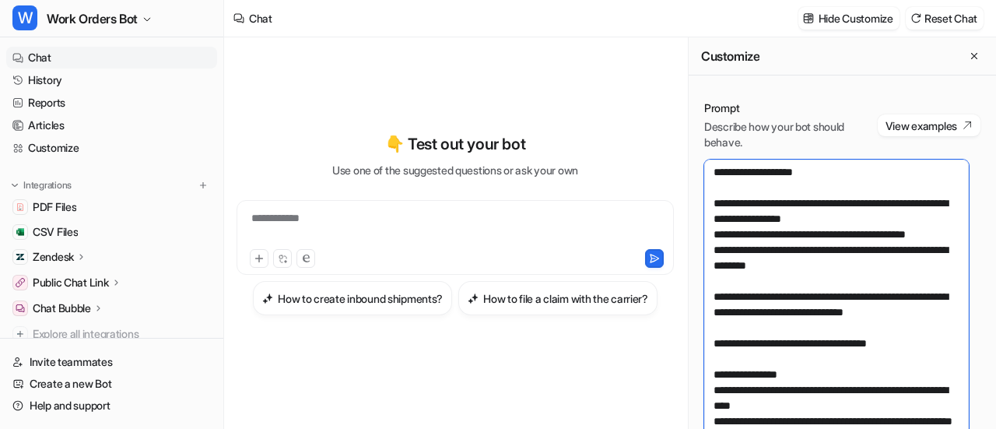
drag, startPoint x: 824, startPoint y: 300, endPoint x: 713, endPoint y: 229, distance: 131.8
click at [713, 229] on textarea at bounding box center [836, 303] width 264 height 289
click at [787, 301] on textarea at bounding box center [836, 303] width 264 height 289
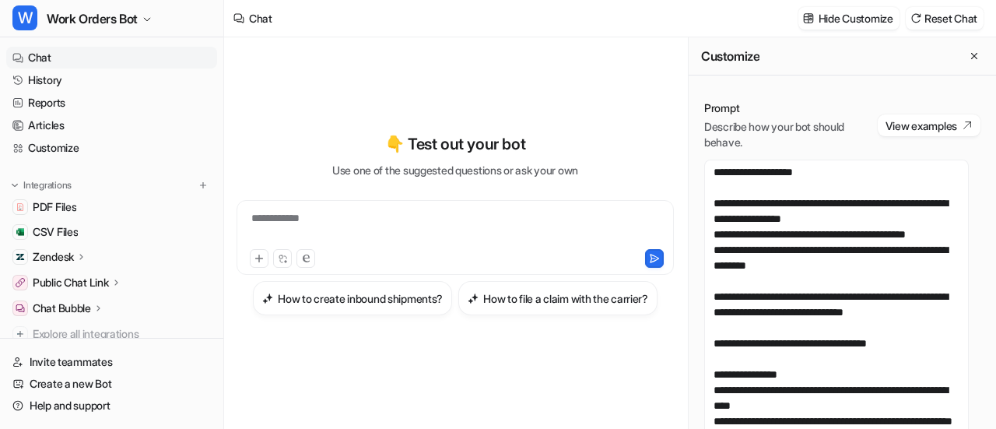
click at [93, 271] on div "Public Chat Link" at bounding box center [111, 282] width 211 height 22
click at [77, 327] on p "Configuration" at bounding box center [77, 328] width 65 height 16
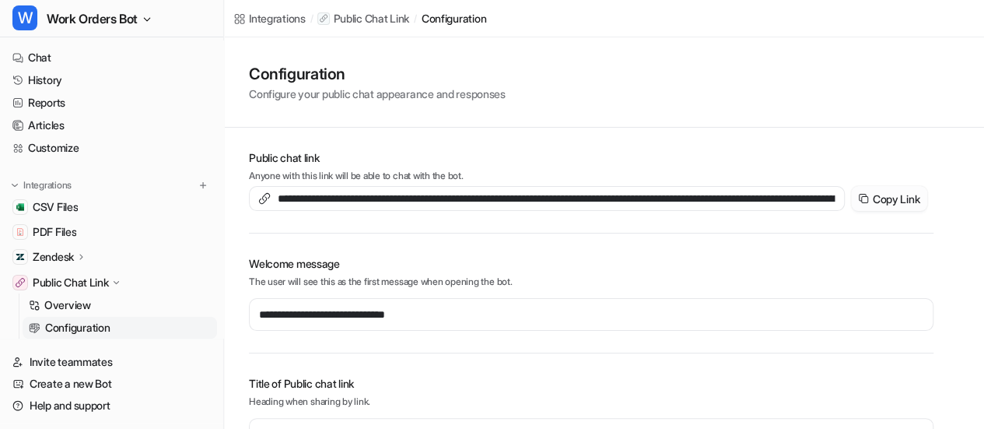
click at [891, 200] on button "Copy Link" at bounding box center [889, 198] width 76 height 25
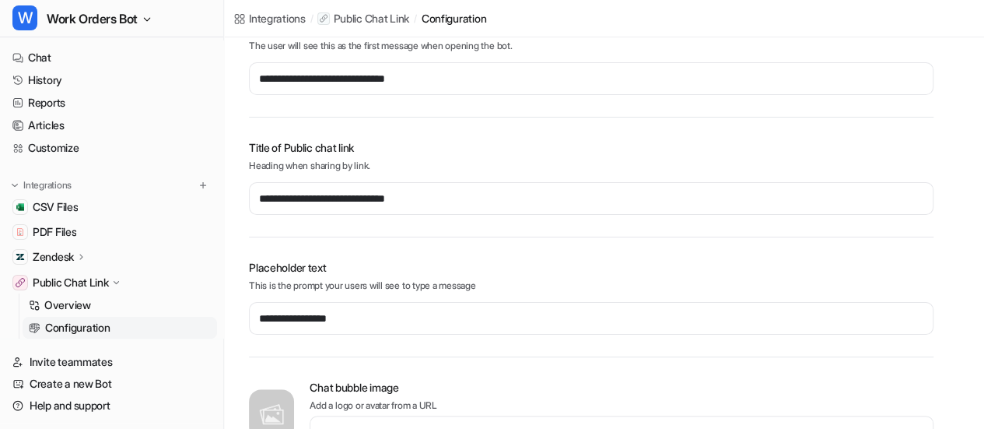
scroll to position [311, 0]
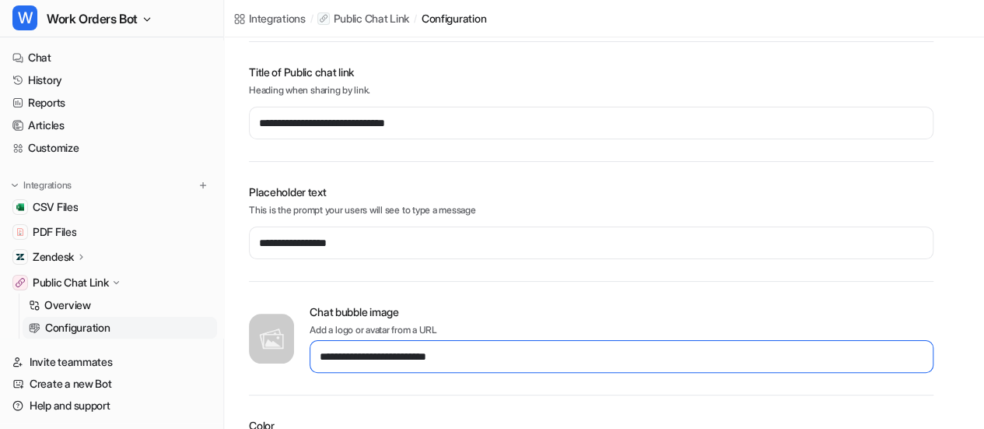
drag, startPoint x: 485, startPoint y: 355, endPoint x: 282, endPoint y: 360, distance: 203.1
click at [282, 360] on div "**********" at bounding box center [591, 337] width 684 height 69
type input "**********"
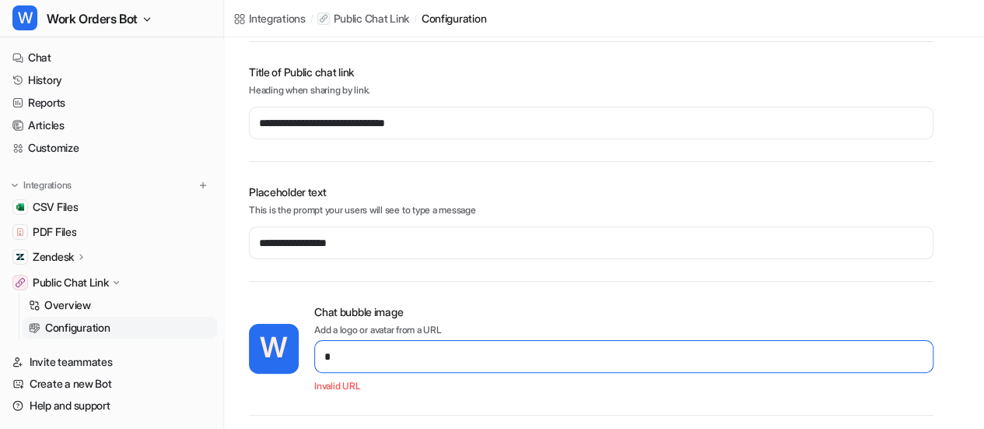
type input "*"
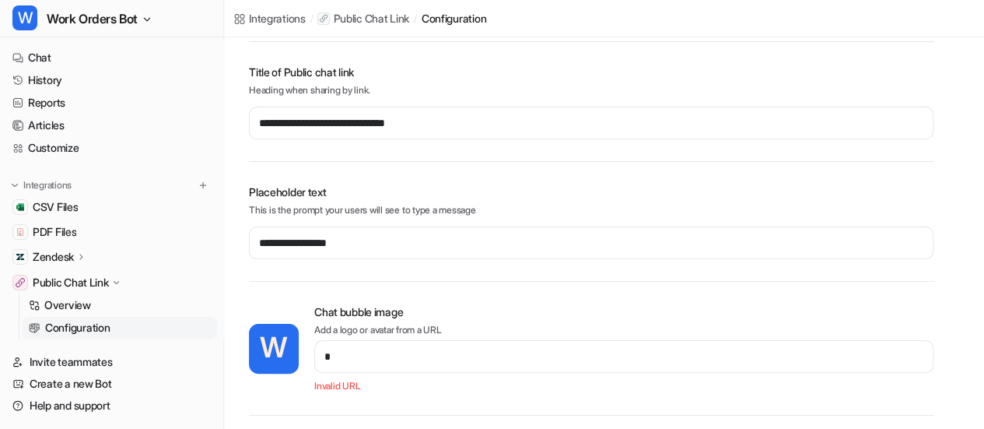
click at [560, 263] on div "**********" at bounding box center [591, 233] width 684 height 98
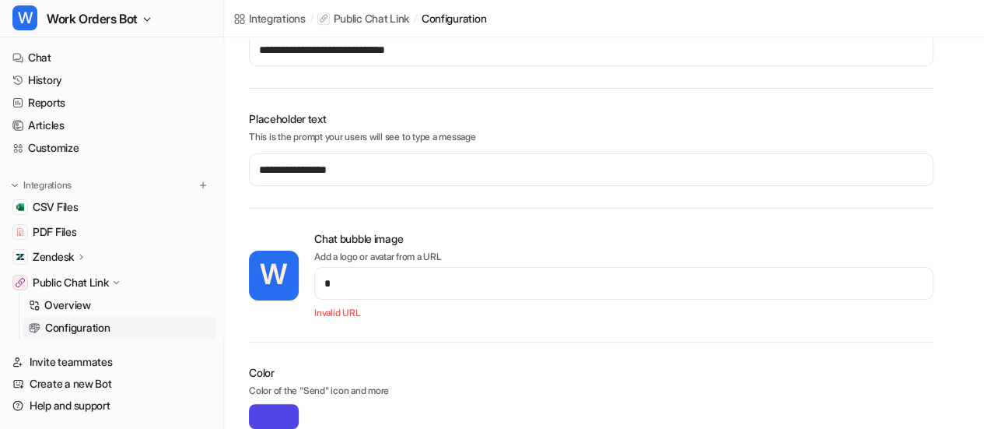
scroll to position [467, 0]
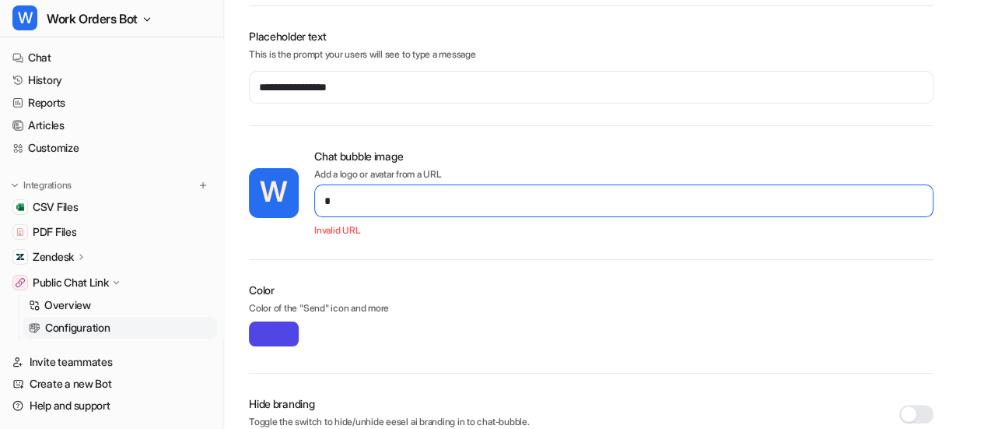
click at [380, 209] on input "*" at bounding box center [623, 200] width 619 height 33
type input "**********"
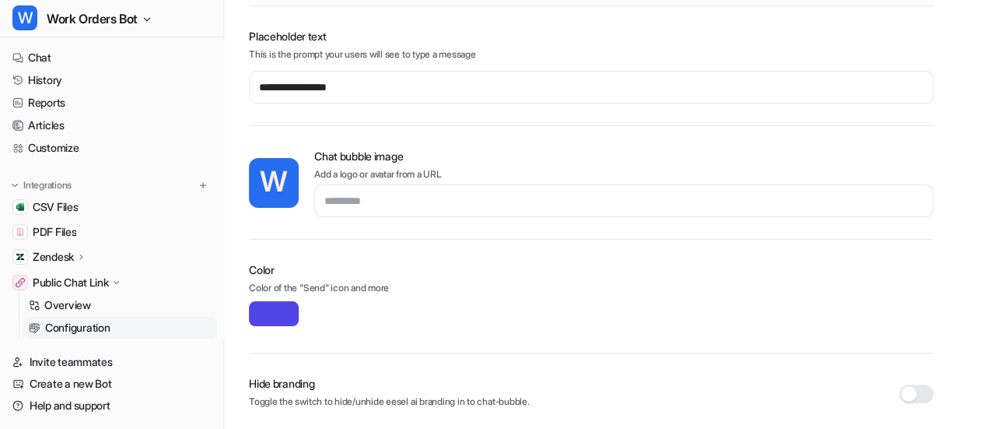
click at [286, 321] on input "*******" at bounding box center [274, 313] width 50 height 25
type input "**********"
type input "*******"
type input "**********"
type input "*******"
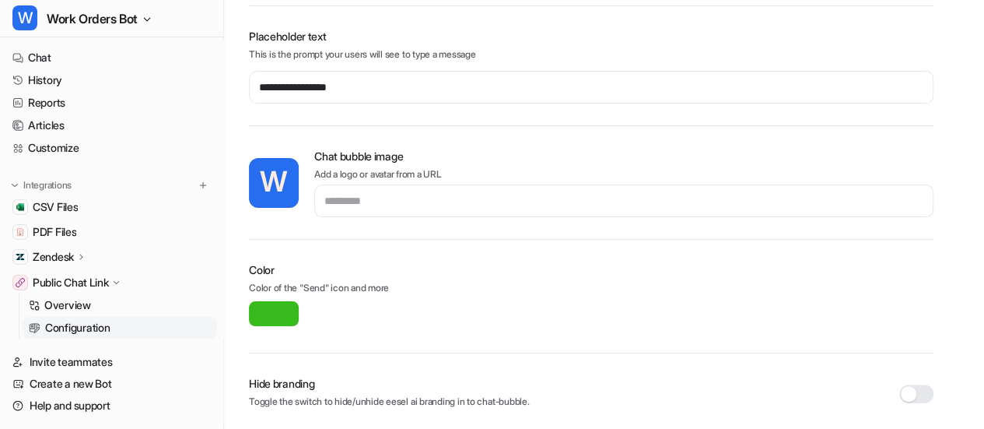
click at [528, 113] on div "**********" at bounding box center [591, 77] width 684 height 98
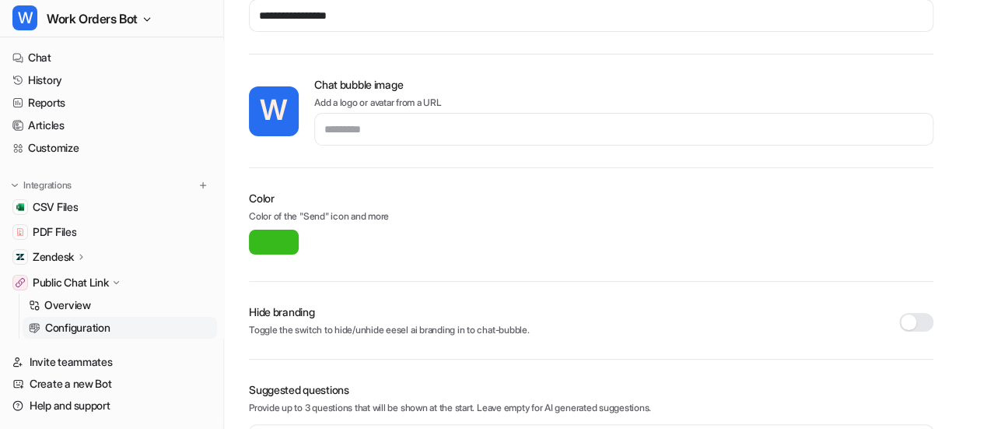
scroll to position [667, 0]
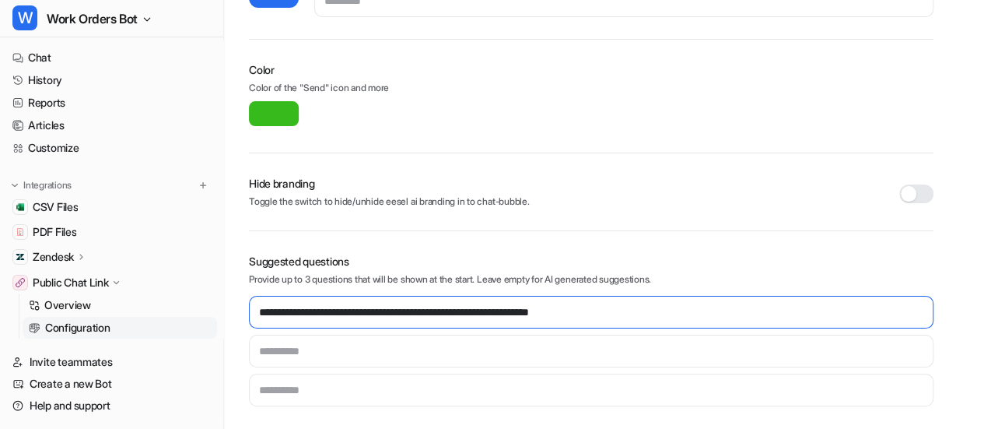
drag, startPoint x: 654, startPoint y: 306, endPoint x: 255, endPoint y: 306, distance: 399.0
click at [255, 306] on input "**********" at bounding box center [591, 312] width 684 height 33
type input "**********"
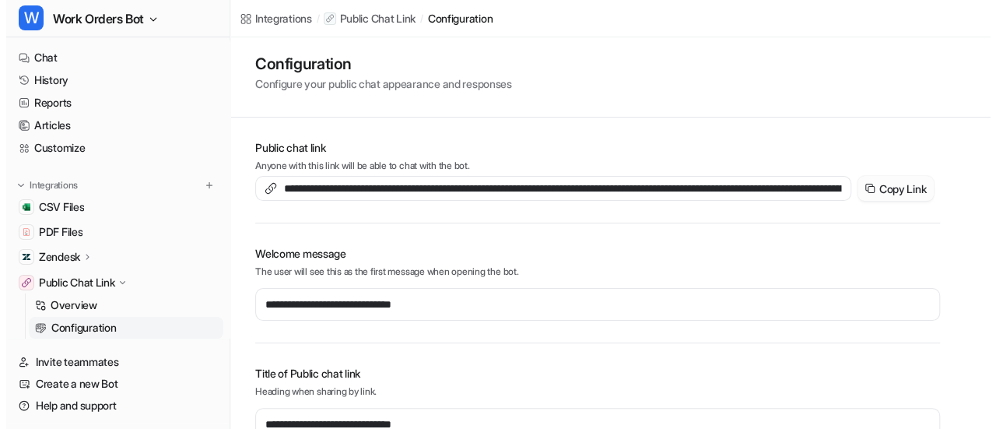
scroll to position [0, 0]
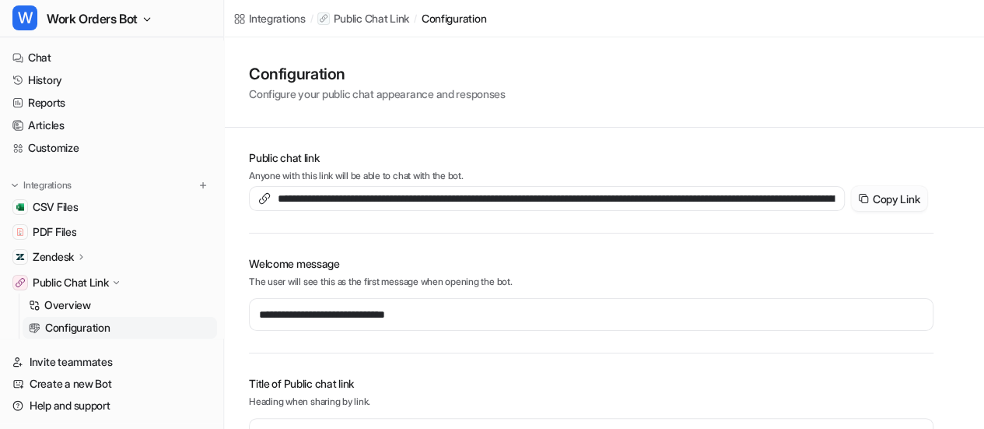
click at [866, 195] on icon at bounding box center [863, 198] width 12 height 12
click at [50, 62] on link "Chat" at bounding box center [111, 58] width 211 height 22
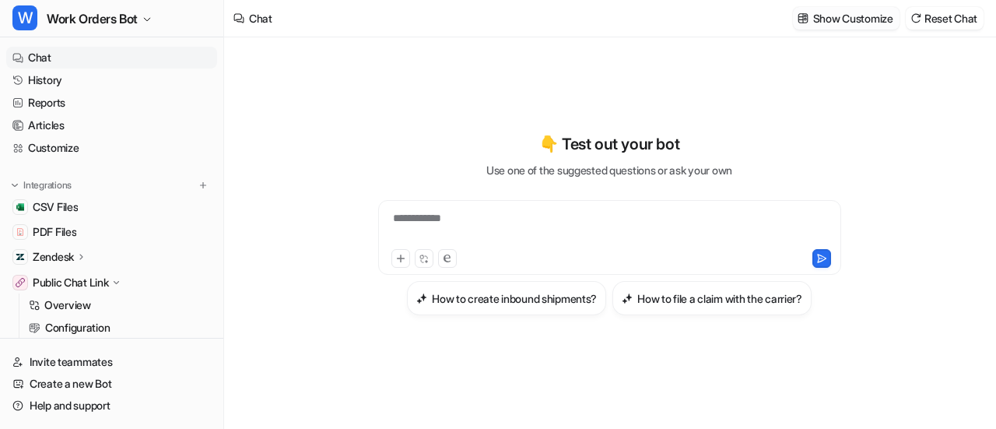
click at [835, 16] on p "Show Customize" at bounding box center [853, 18] width 80 height 16
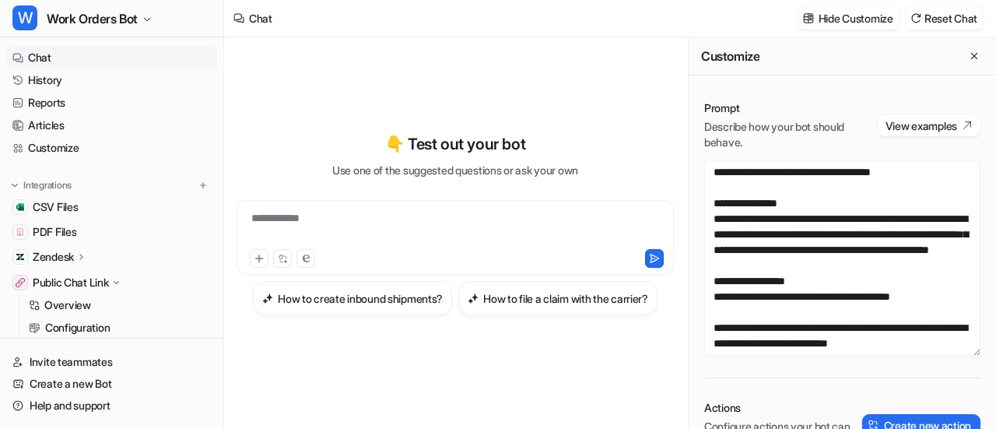
scroll to position [78, 0]
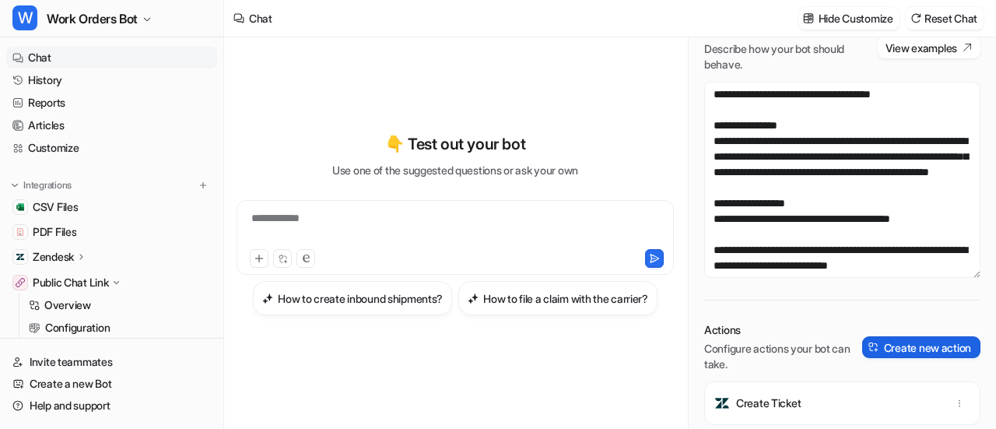
click at [921, 349] on button "Create new action" at bounding box center [921, 347] width 118 height 22
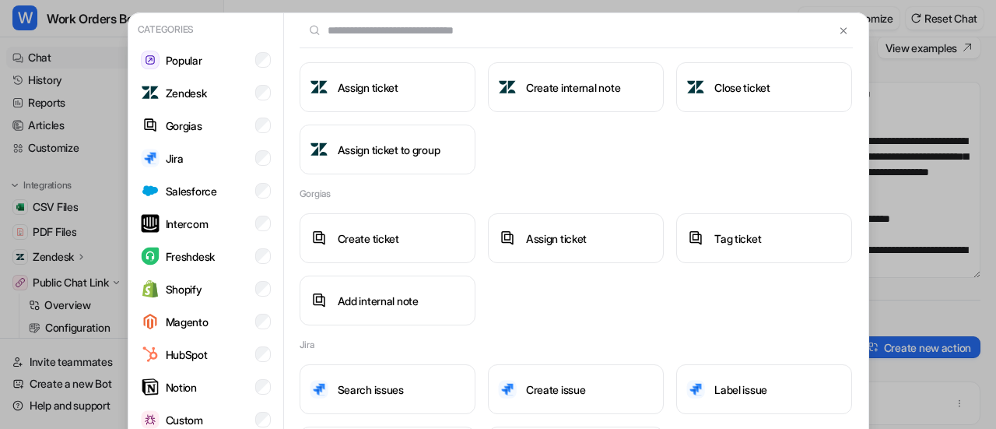
scroll to position [389, 0]
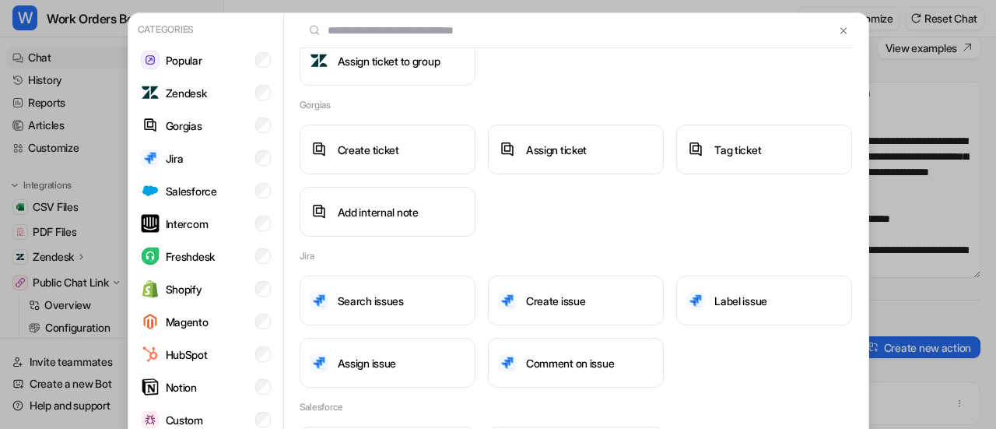
click at [836, 27] on div at bounding box center [576, 30] width 584 height 35
click at [834, 28] on button at bounding box center [843, 30] width 18 height 19
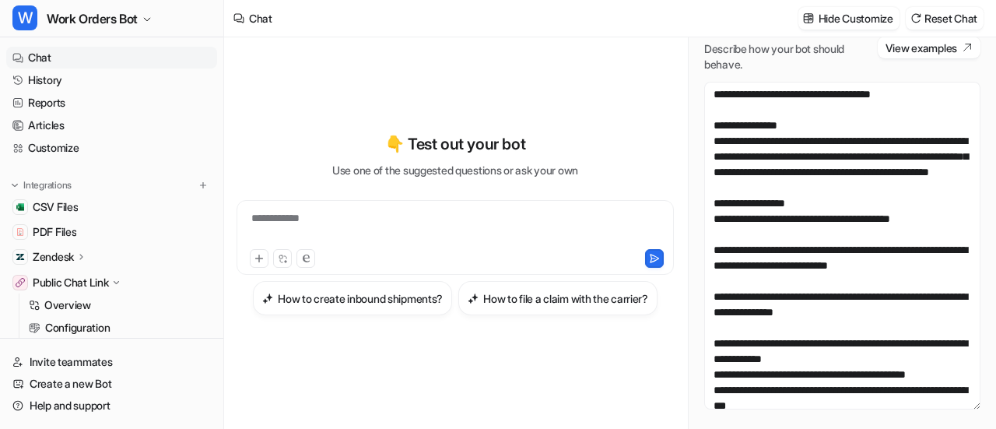
drag, startPoint x: 965, startPoint y: 274, endPoint x: 947, endPoint y: 406, distance: 133.4
click at [947, 406] on textarea at bounding box center [842, 245] width 276 height 327
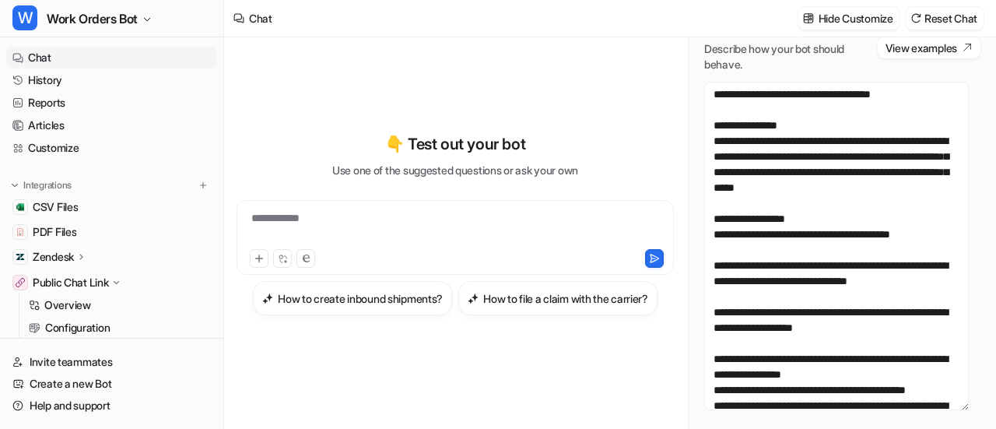
scroll to position [0, 0]
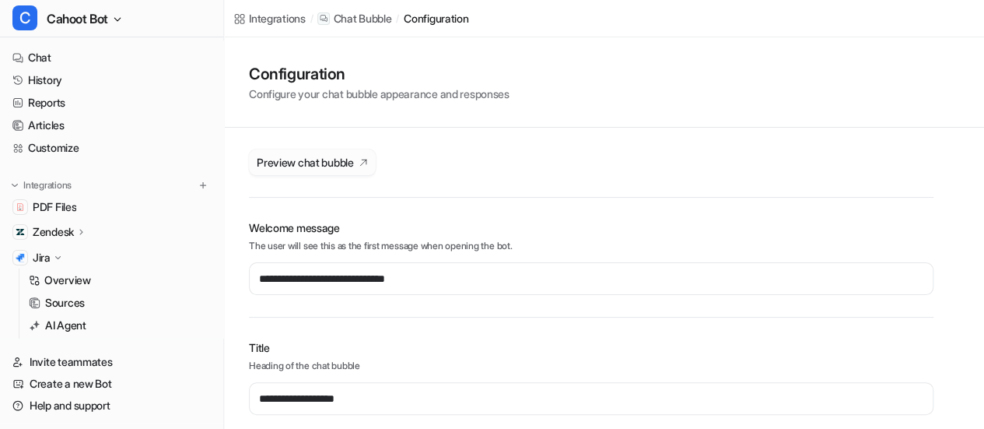
click at [334, 152] on button "Preview chat bubble" at bounding box center [312, 162] width 127 height 26
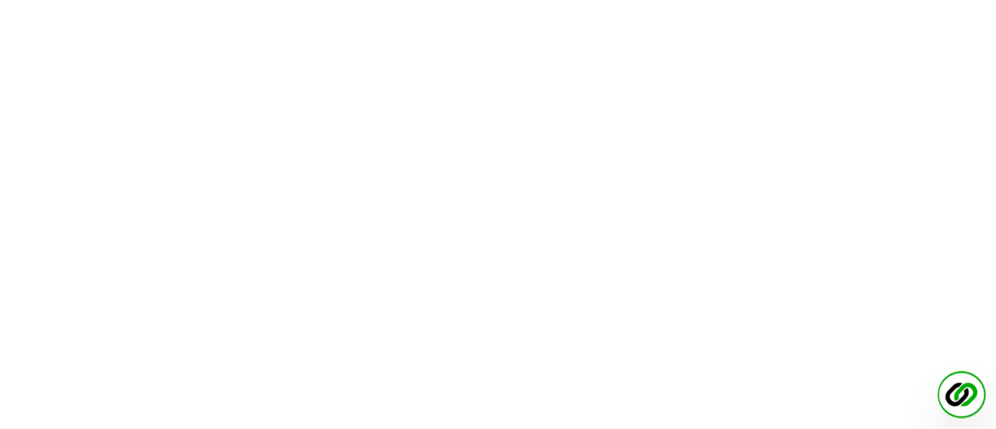
click at [971, 401] on img at bounding box center [961, 394] width 48 height 48
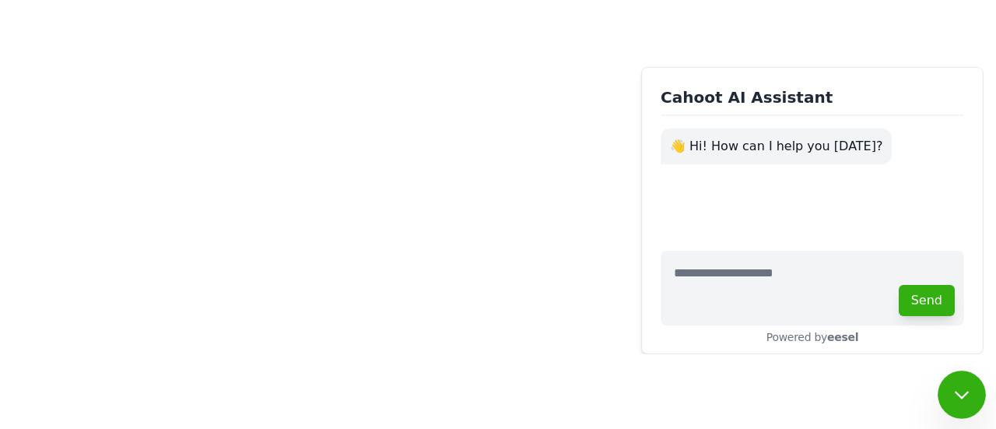
click at [261, 308] on body "Cahoot AI Assistant 👋 Hi! How can I help you today? Send Powered by eesel" at bounding box center [498, 214] width 996 height 429
click at [960, 397] on icon at bounding box center [961, 394] width 20 height 20
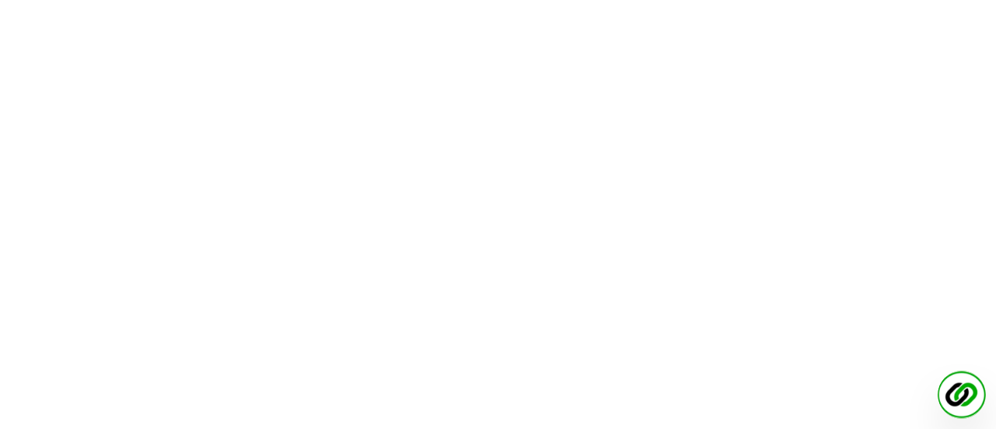
click at [960, 397] on img at bounding box center [961, 394] width 48 height 48
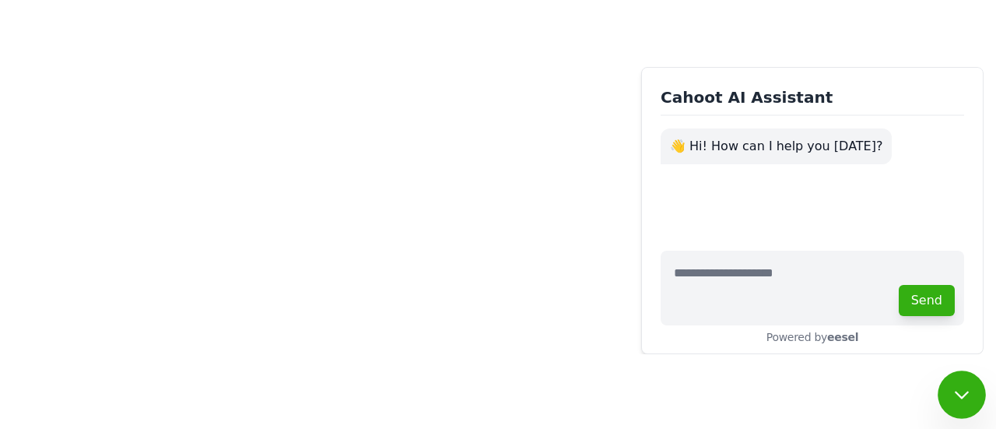
click at [352, 265] on body "Cahoot AI Assistant 👋 Hi! How can I help you today? Send Powered by eesel" at bounding box center [498, 214] width 996 height 429
click at [978, 403] on button at bounding box center [961, 394] width 48 height 48
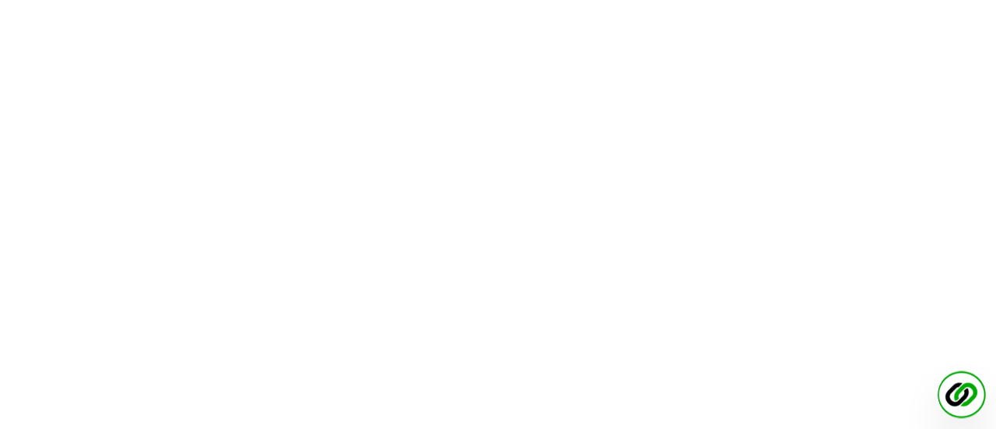
click at [968, 397] on img at bounding box center [961, 394] width 48 height 48
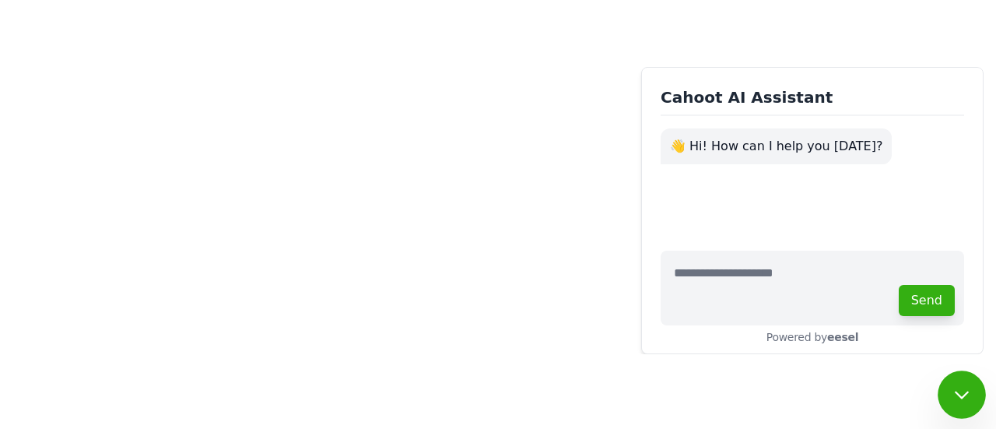
click at [968, 397] on icon at bounding box center [961, 394] width 20 height 20
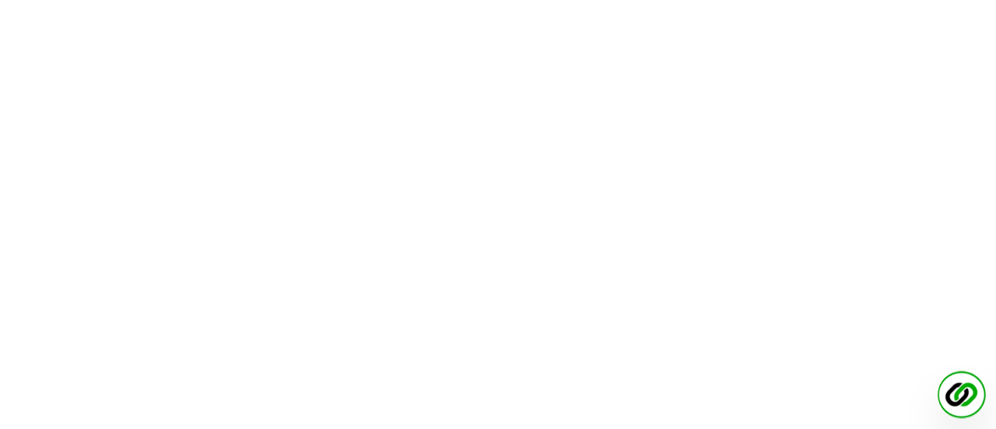
click at [968, 397] on img at bounding box center [961, 394] width 48 height 48
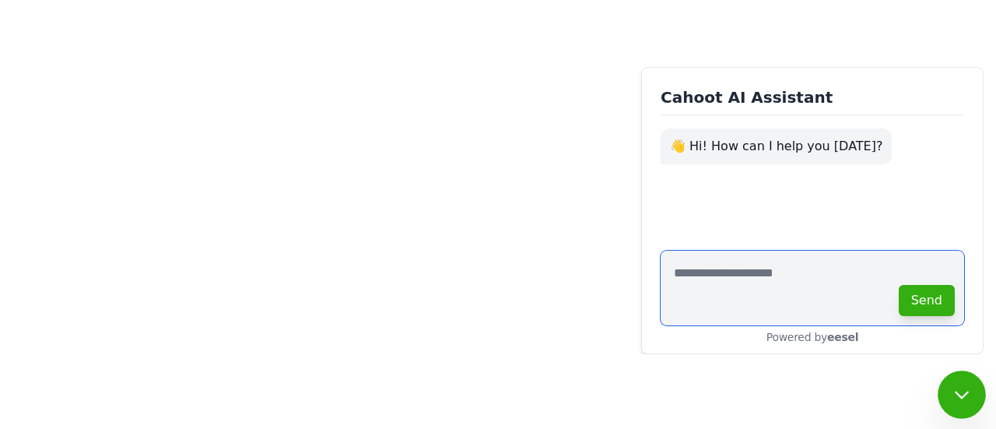
click at [740, 268] on textarea at bounding box center [811, 287] width 303 height 75
click at [452, 236] on body "Cahoot AI Assistant 👋 Hi! How can I help you today? Send Powered by eesel" at bounding box center [498, 214] width 996 height 429
click at [951, 397] on icon at bounding box center [961, 394] width 20 height 20
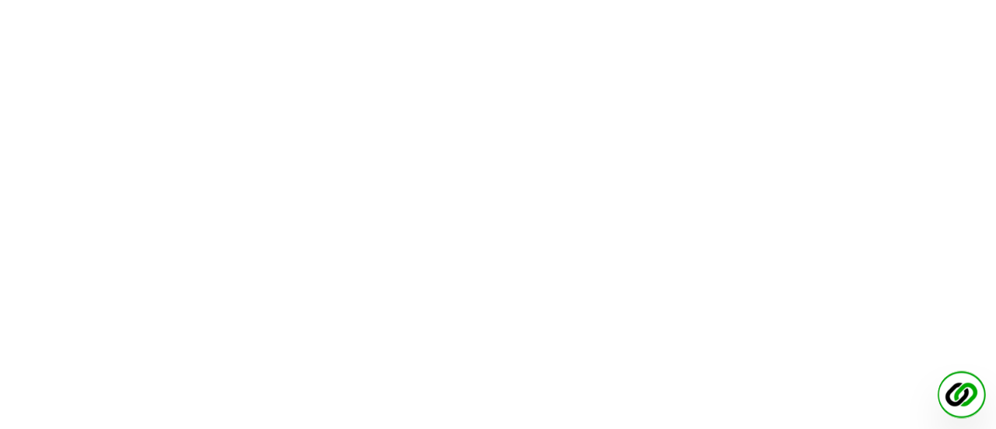
click at [964, 394] on img at bounding box center [961, 394] width 48 height 48
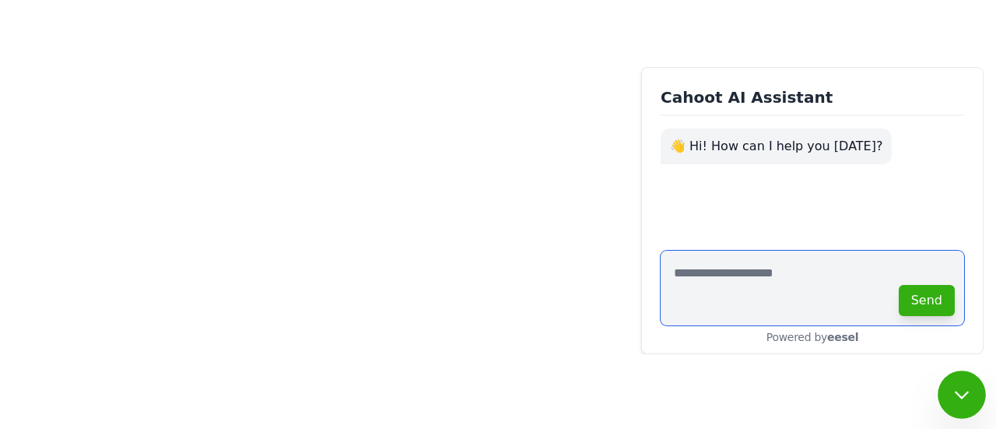
click at [712, 284] on textarea at bounding box center [811, 287] width 303 height 75
click at [960, 395] on icon at bounding box center [961, 394] width 20 height 20
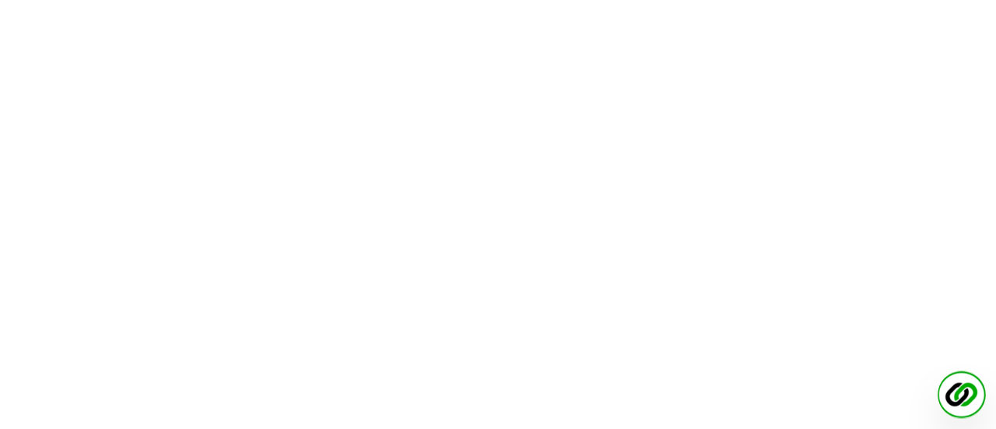
click at [959, 396] on img at bounding box center [961, 394] width 48 height 48
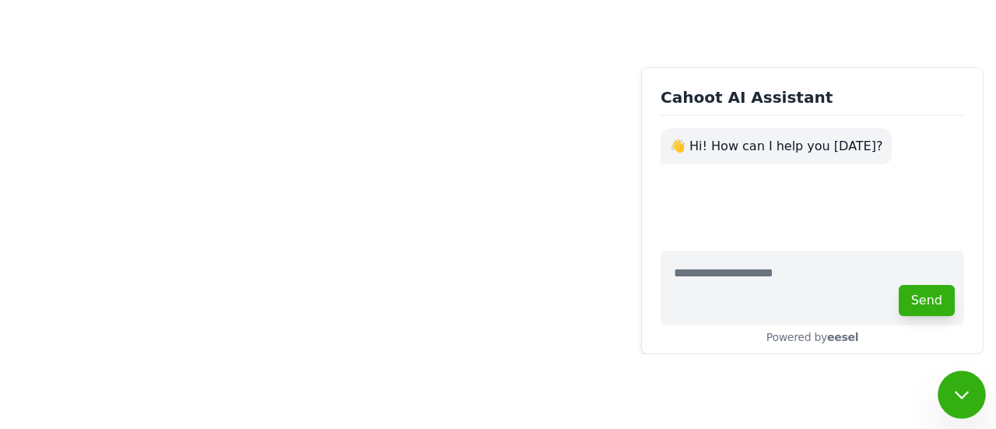
click at [965, 397] on icon at bounding box center [961, 394] width 20 height 20
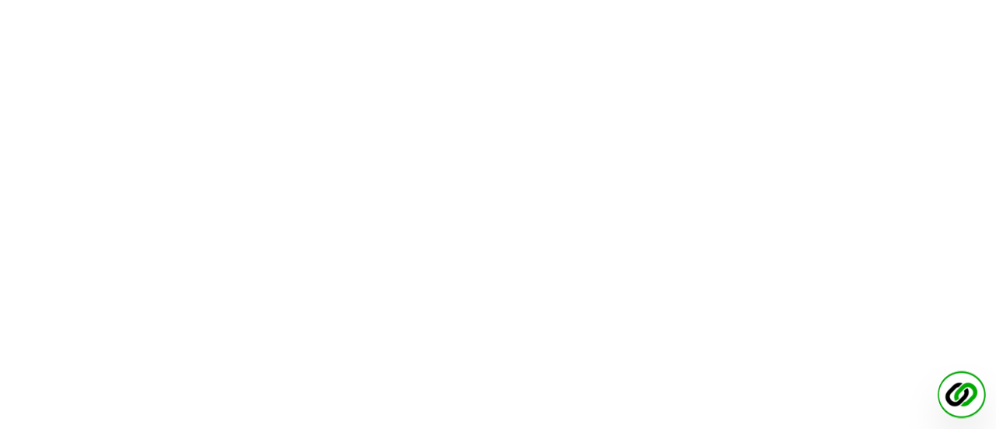
click at [965, 397] on img at bounding box center [961, 394] width 48 height 48
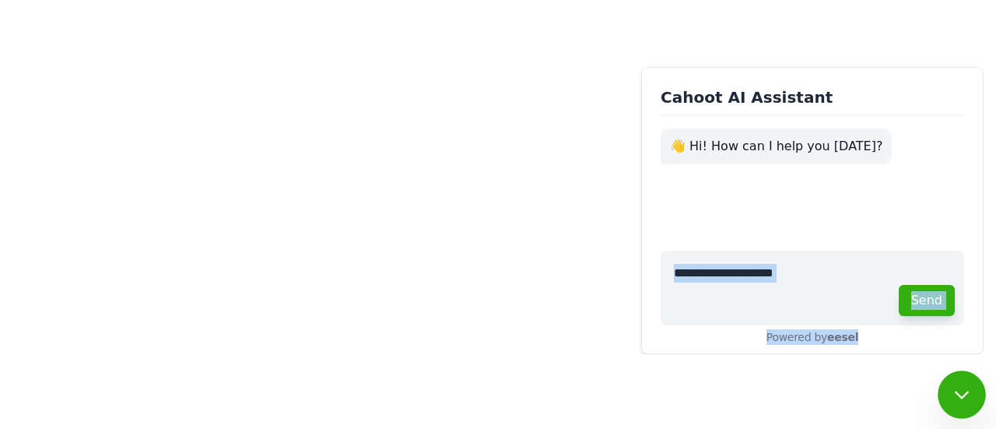
drag, startPoint x: 768, startPoint y: 345, endPoint x: 866, endPoint y: 344, distance: 98.8
click at [866, 344] on div "Cahoot AI Assistant 👋 Hi! How can I help you today? Send Powered by eesel" at bounding box center [812, 210] width 342 height 287
click at [866, 338] on div "Powered by eesel" at bounding box center [811, 337] width 303 height 16
click at [952, 391] on icon at bounding box center [961, 394] width 20 height 20
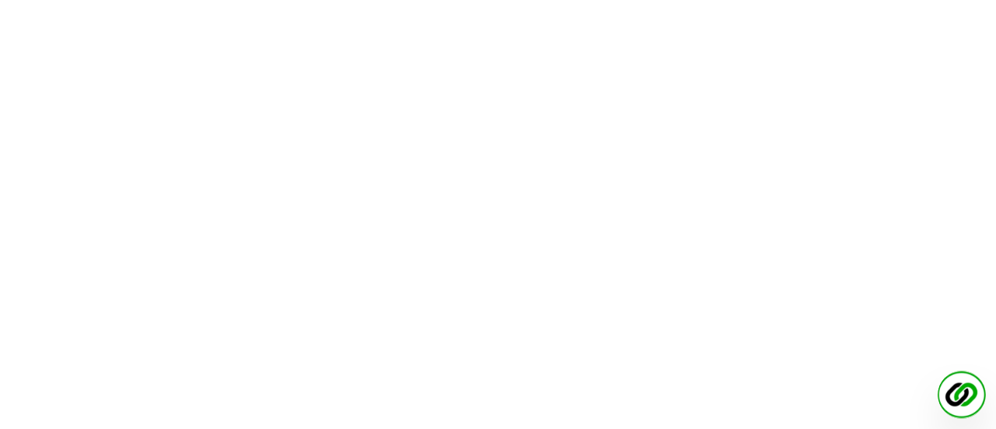
click at [960, 393] on img at bounding box center [961, 394] width 48 height 48
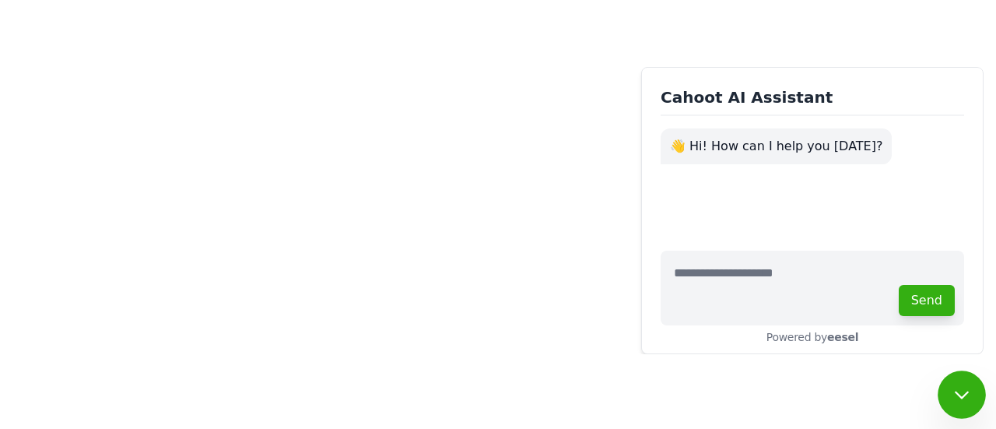
click at [973, 388] on button at bounding box center [961, 394] width 48 height 48
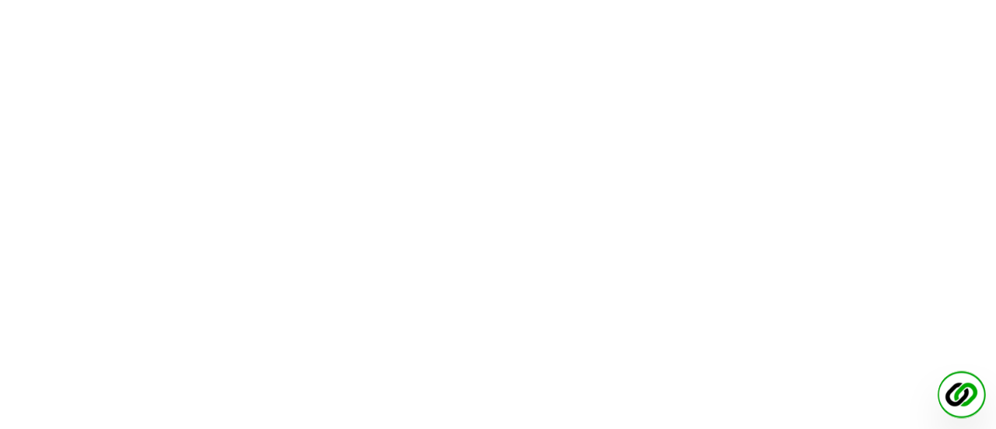
click at [961, 400] on img at bounding box center [961, 394] width 48 height 48
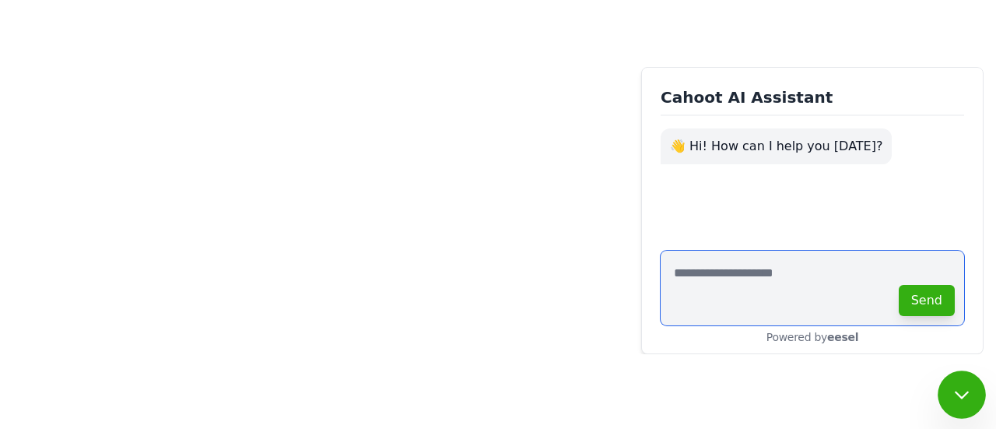
click at [699, 283] on textarea at bounding box center [811, 287] width 303 height 75
type textarea "**********"
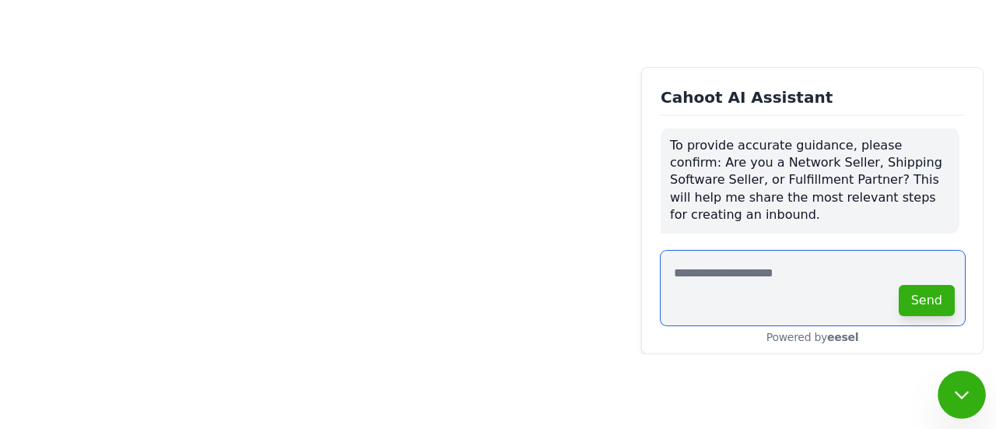
scroll to position [70, 0]
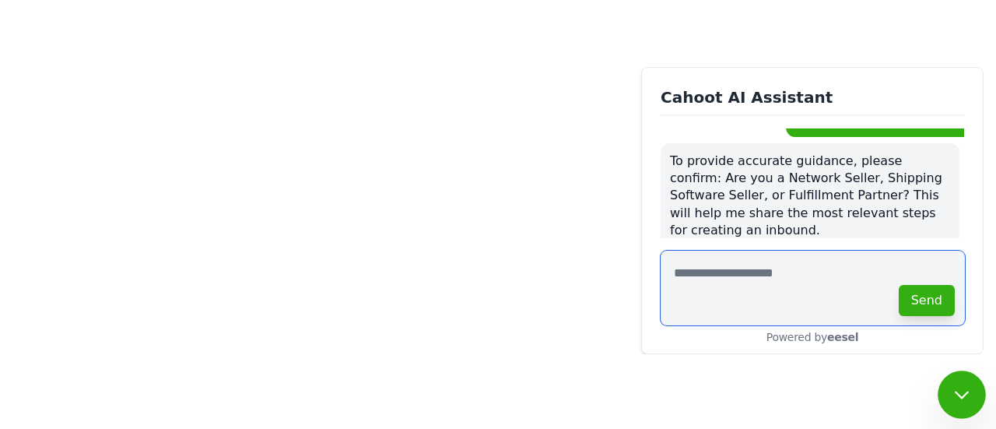
click at [712, 274] on textarea at bounding box center [812, 287] width 304 height 75
type textarea "**********"
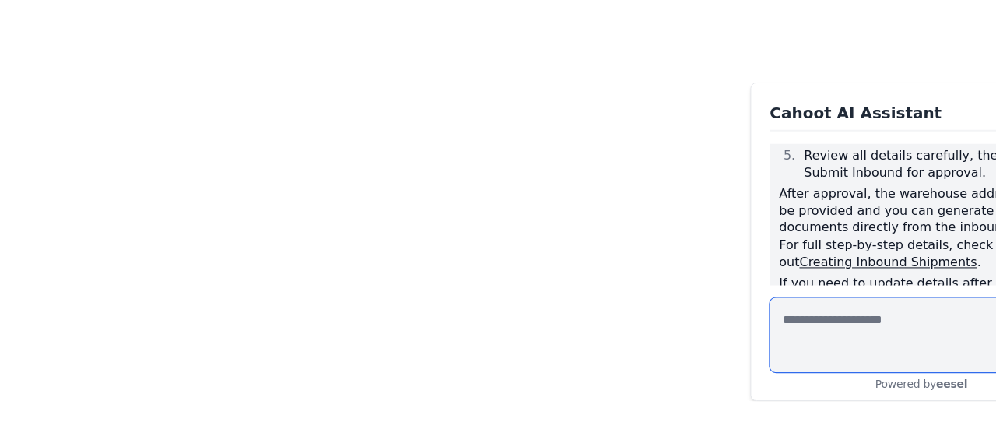
scroll to position [527, 0]
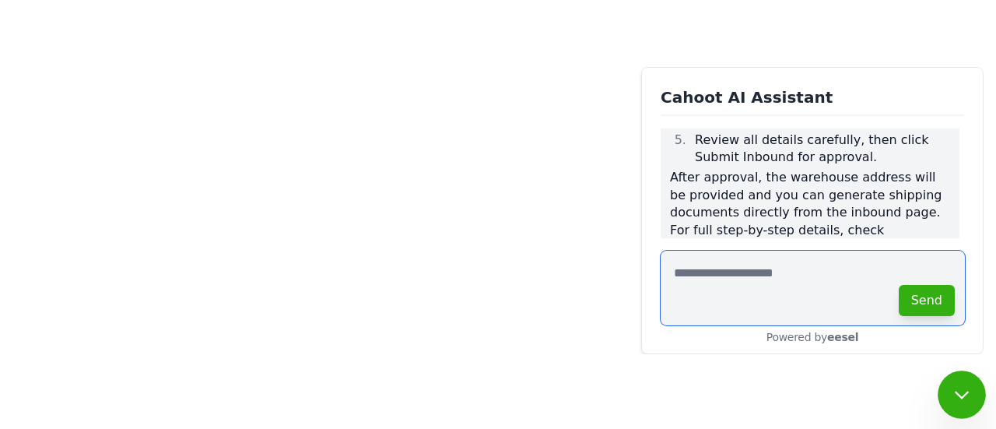
click at [719, 270] on textarea at bounding box center [812, 287] width 304 height 75
click at [712, 260] on textarea at bounding box center [812, 287] width 304 height 75
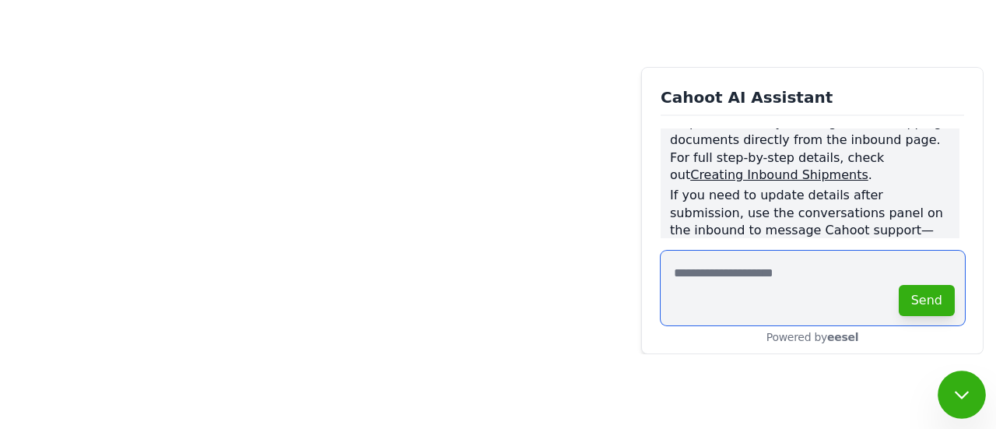
click at [723, 265] on textarea at bounding box center [812, 287] width 304 height 75
type textarea "**********"
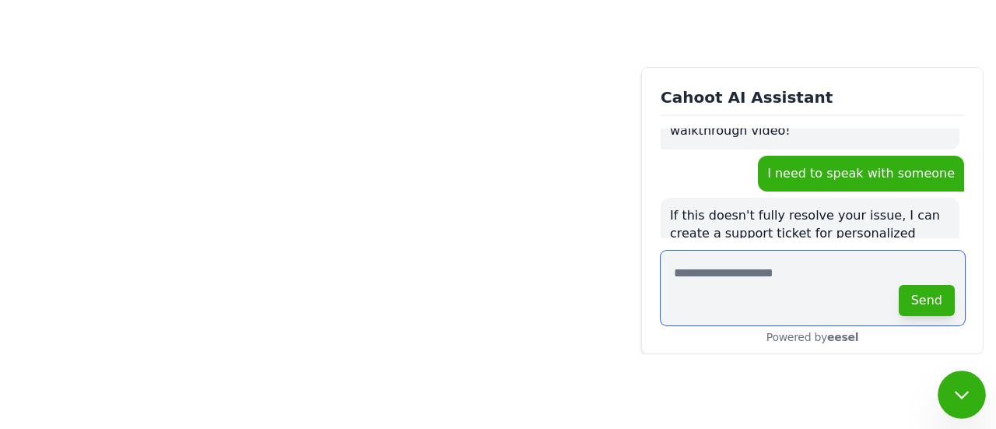
scroll to position [775, 0]
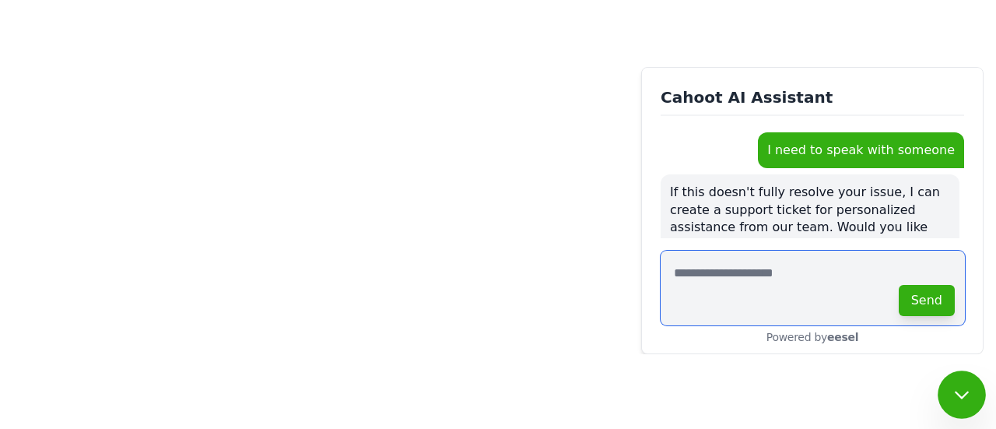
click at [748, 285] on textarea at bounding box center [812, 287] width 304 height 75
paste textarea "**********"
type textarea "**********"
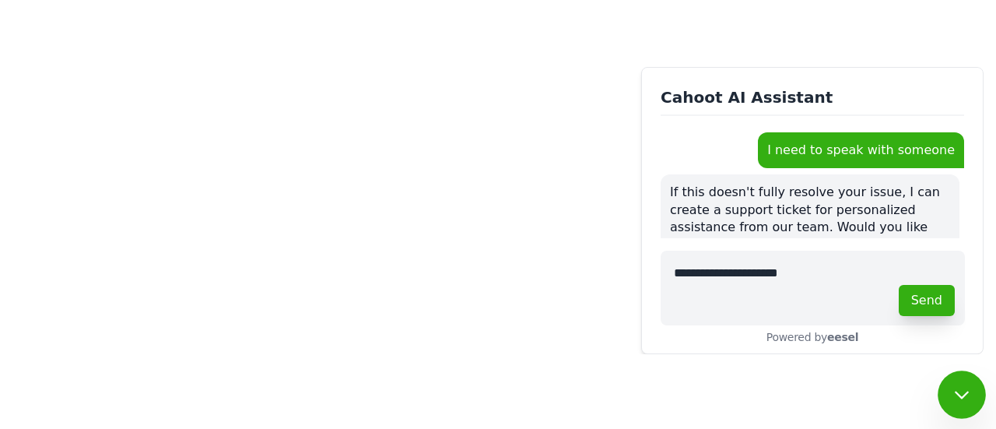
click at [924, 299] on button "Send" at bounding box center [926, 300] width 56 height 31
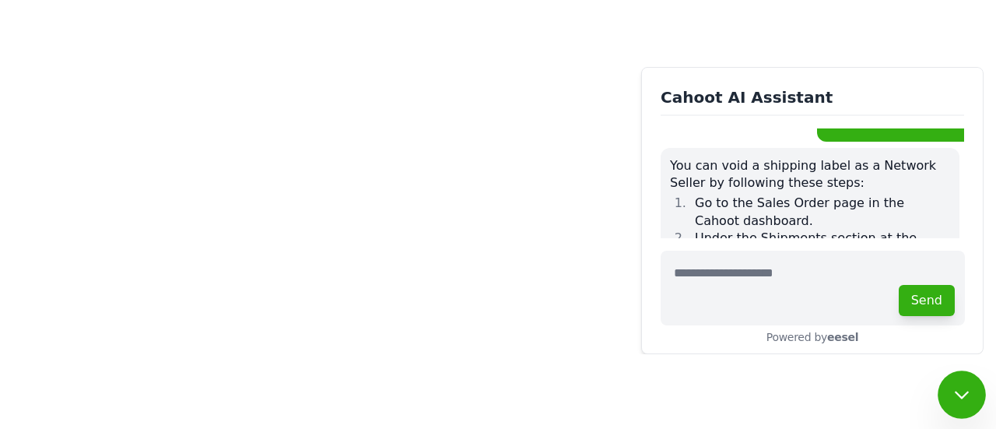
scroll to position [916, 0]
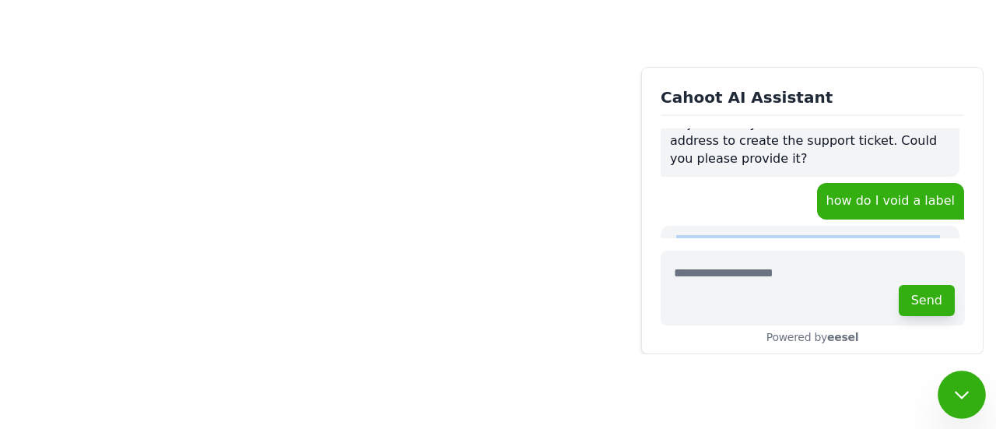
drag, startPoint x: 675, startPoint y: 155, endPoint x: 805, endPoint y: 180, distance: 132.3
click at [805, 235] on p "You can void a shipping label as a Network Seller by following these steps:" at bounding box center [810, 252] width 280 height 35
click at [796, 272] on li "Go to the Sales Order page in the Cahoot dashboard." at bounding box center [820, 289] width 260 height 35
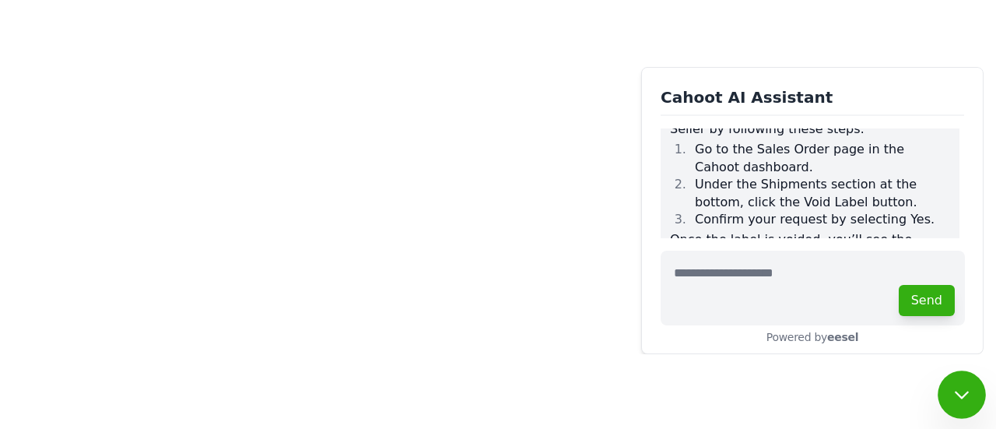
scroll to position [1072, 0]
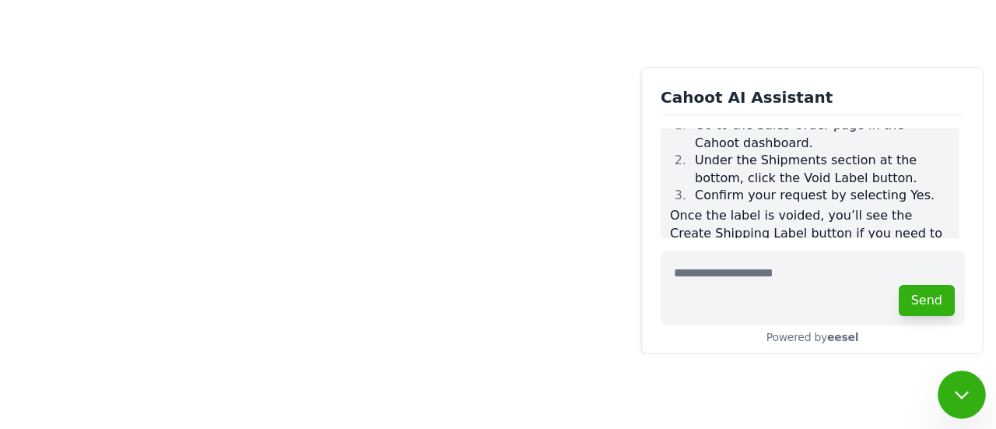
click at [789, 313] on div "Voiding Shipping Labels guide" at bounding box center [783, 320] width 187 height 15
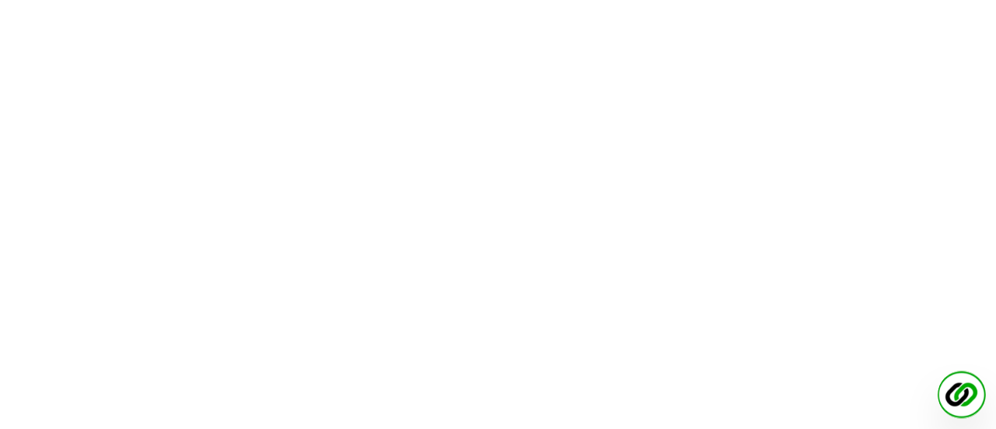
click at [963, 382] on img at bounding box center [961, 394] width 48 height 48
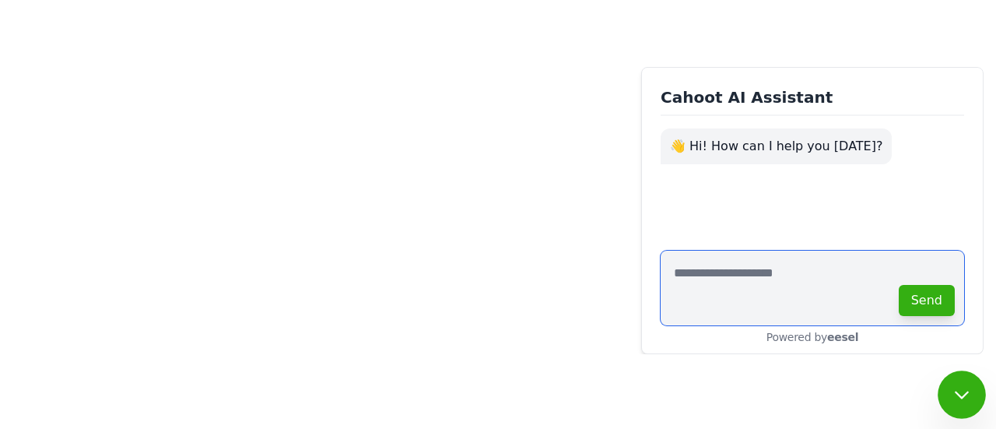
click at [739, 276] on textarea at bounding box center [811, 287] width 303 height 75
paste textarea "**********"
type textarea "**********"
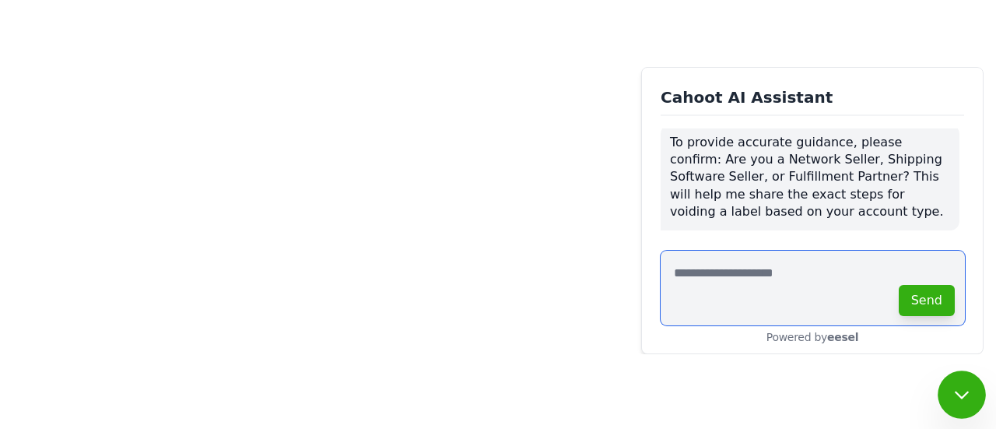
scroll to position [87, 0]
click at [733, 290] on textarea at bounding box center [812, 287] width 304 height 75
type textarea "**********"
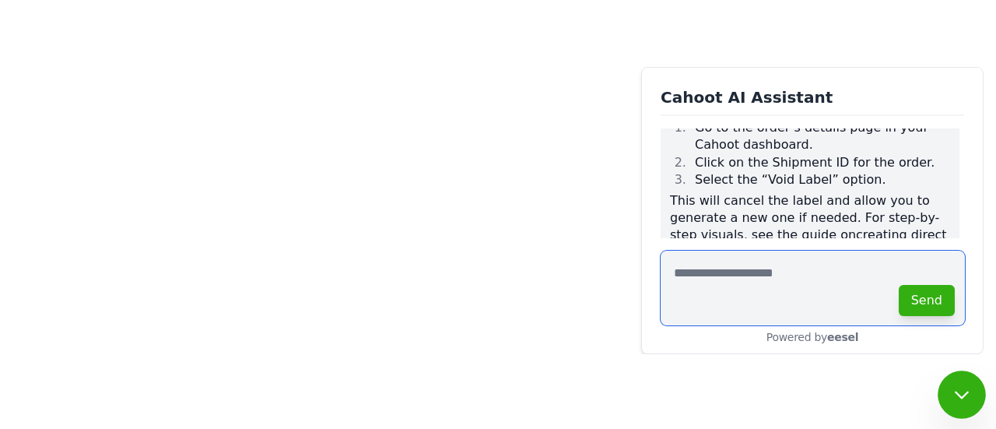
scroll to position [373, 0]
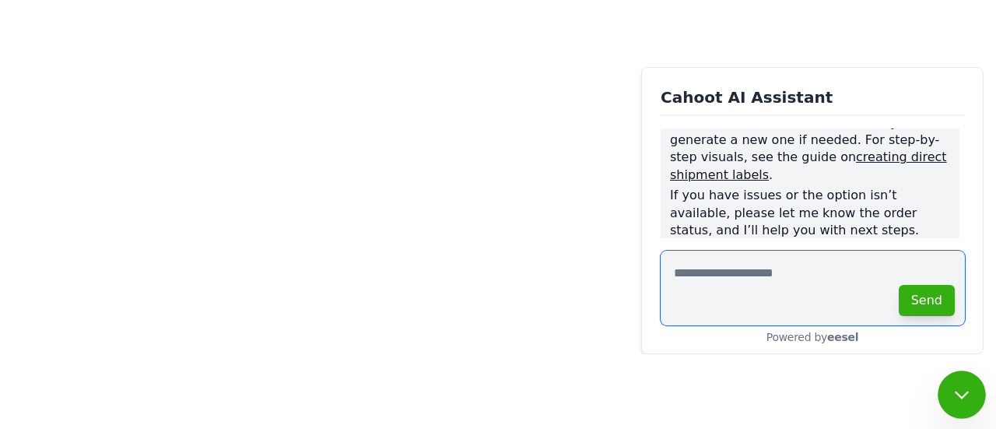
click at [770, 282] on textarea at bounding box center [812, 287] width 304 height 75
type textarea "**********"
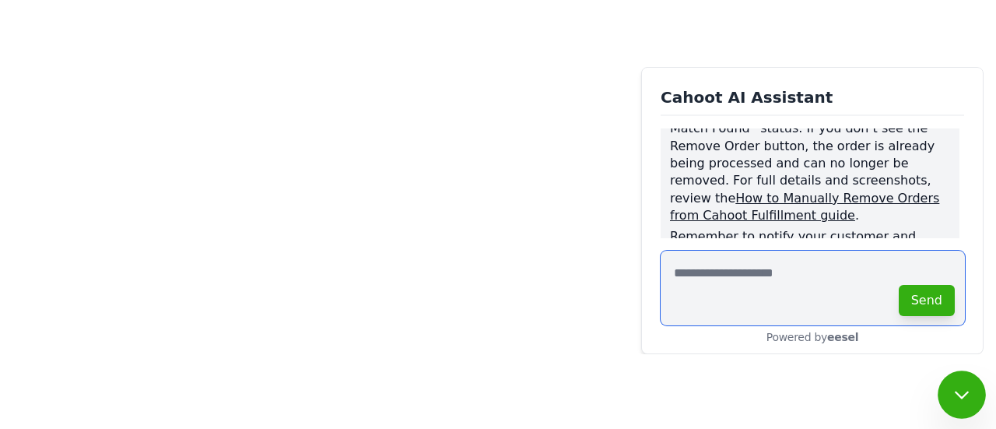
scroll to position [781, 0]
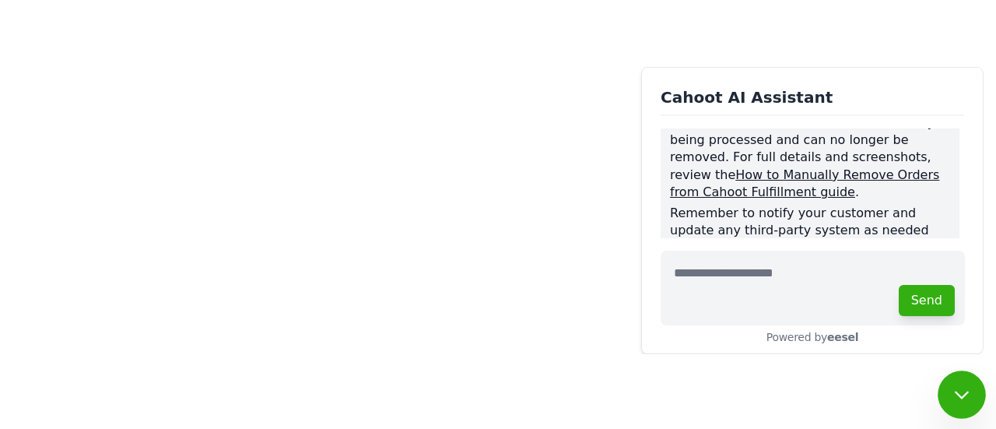
click at [835, 167] on div "How to Manually Remove Orders from Cahoot Fulfillment guide" at bounding box center [804, 183] width 269 height 32
click at [779, 205] on p "Remember to notify your customer and update any third-party system as needed af…" at bounding box center [810, 240] width 280 height 70
click at [843, 336] on b "eesel" at bounding box center [842, 337] width 31 height 12
click at [737, 287] on textarea at bounding box center [812, 287] width 304 height 75
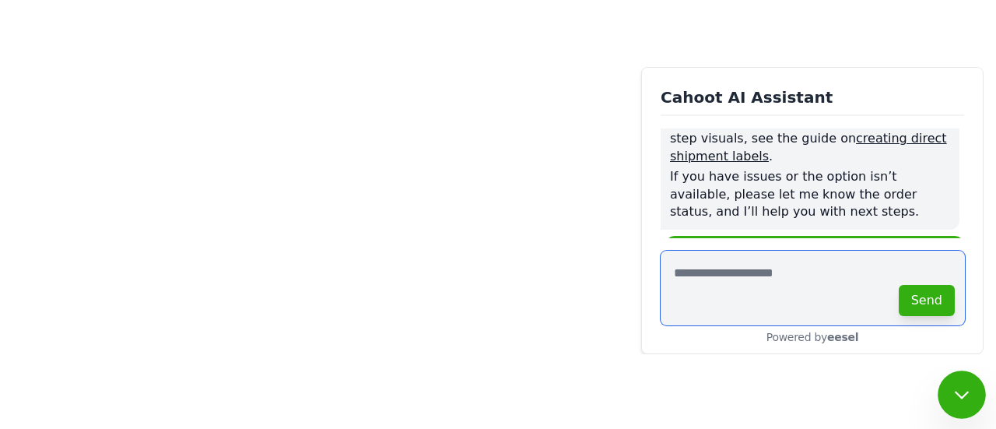
scroll to position [625, 0]
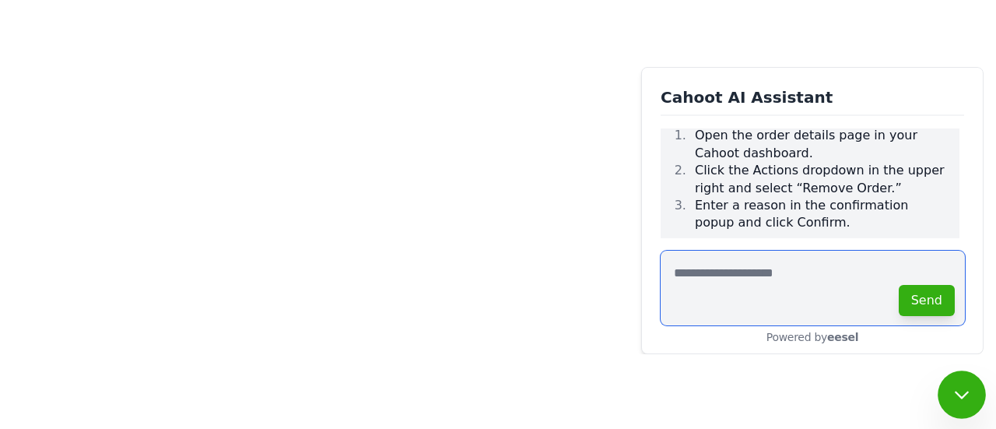
click at [738, 276] on textarea at bounding box center [812, 287] width 304 height 75
click at [779, 263] on textarea at bounding box center [812, 287] width 304 height 75
click at [751, 277] on textarea at bounding box center [812, 287] width 304 height 75
type textarea "*"
type textarea "**********"
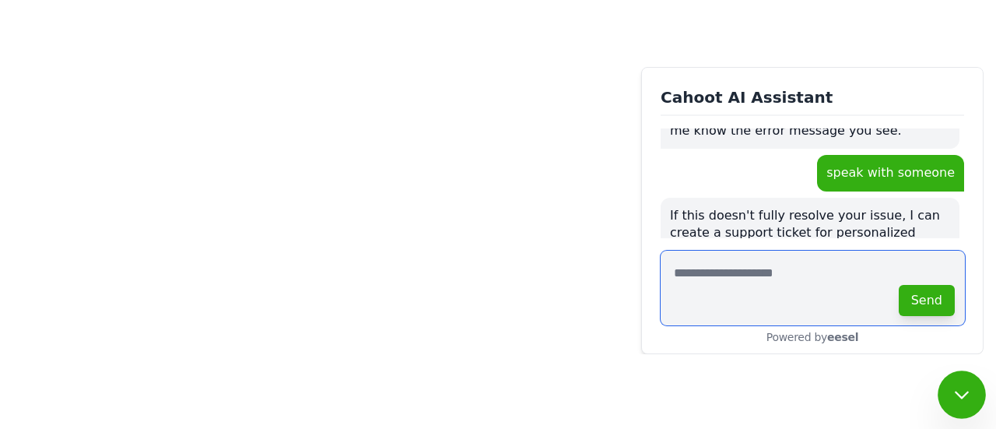
scroll to position [900, 0]
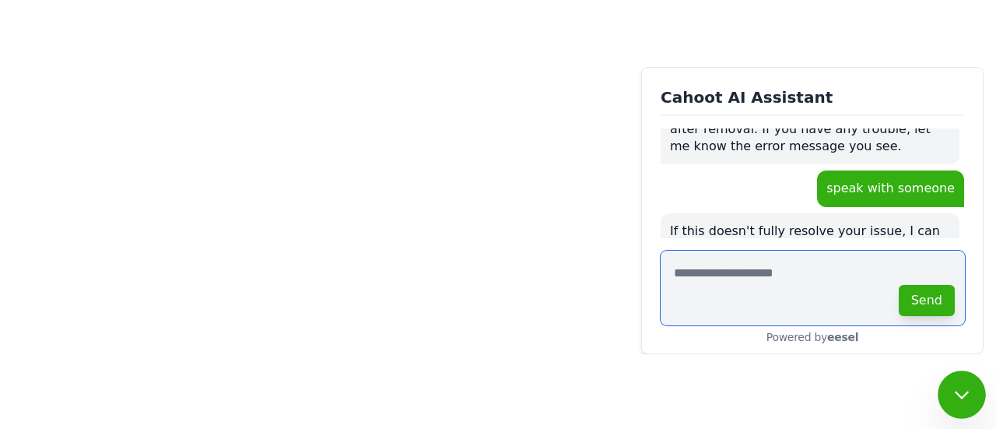
type textarea "*"
type textarea "***"
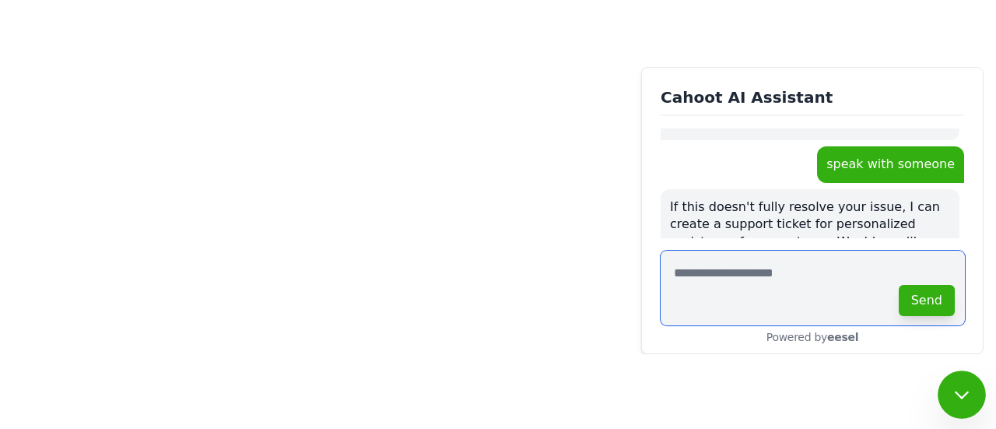
scroll to position [1002, 0]
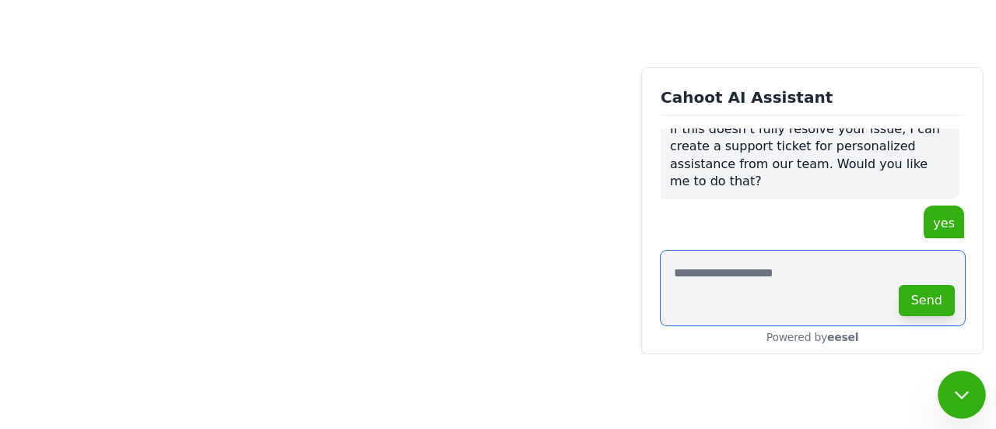
type textarea "*"
type textarea "**********"
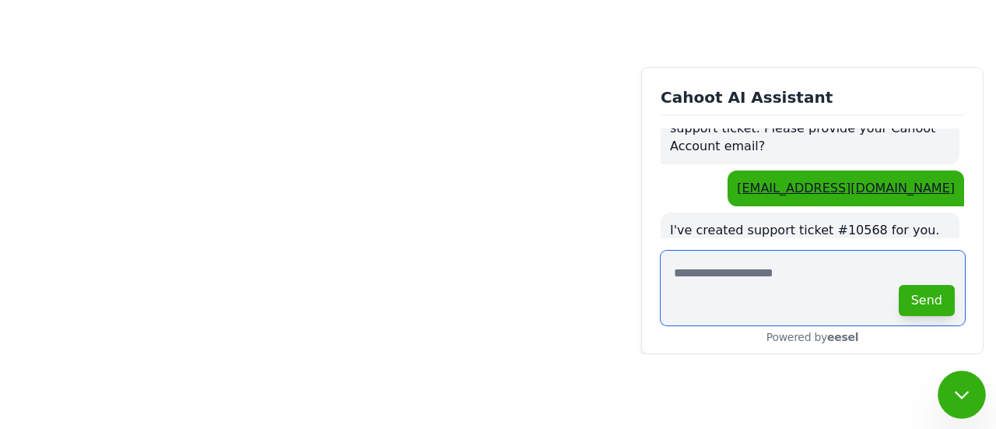
scroll to position [1159, 0]
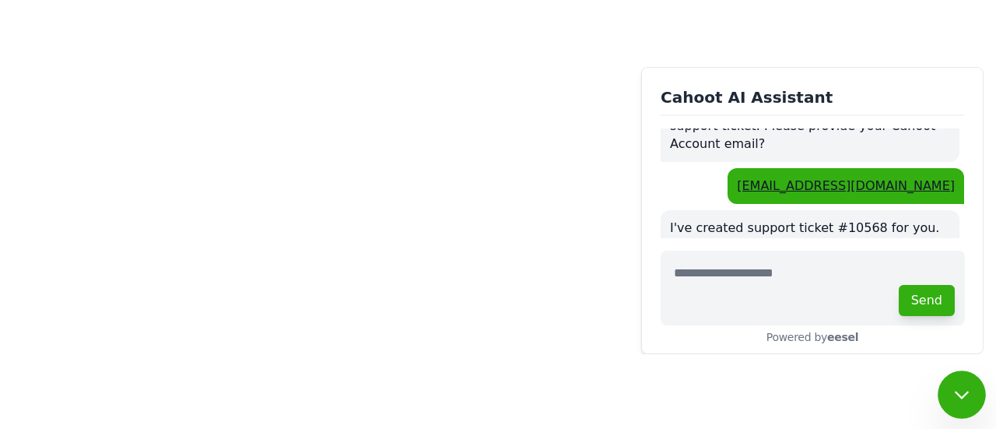
drag, startPoint x: 705, startPoint y: 198, endPoint x: 857, endPoint y: 217, distance: 153.6
click at [857, 275] on p "If you have any more details to share or urgent concerns, feel free to reply he…" at bounding box center [810, 292] width 280 height 35
click at [849, 219] on p "I've created support ticket #10568 for you. Our team will get back to you withi…" at bounding box center [810, 245] width 280 height 52
click at [821, 210] on div "I've created support ticket #10568 for you. Our team will get back to you withi…" at bounding box center [809, 264] width 299 height 109
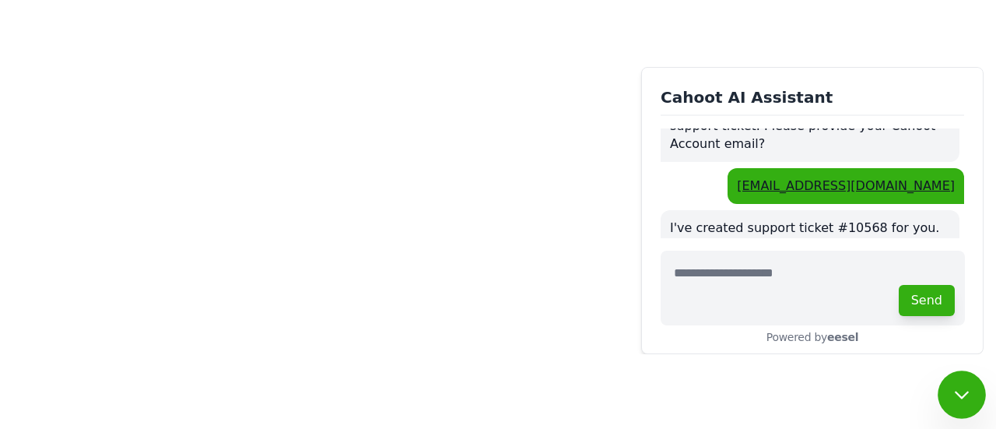
click at [758, 275] on p "If you have any more details to share or urgent concerns, feel free to reply he…" at bounding box center [810, 292] width 280 height 35
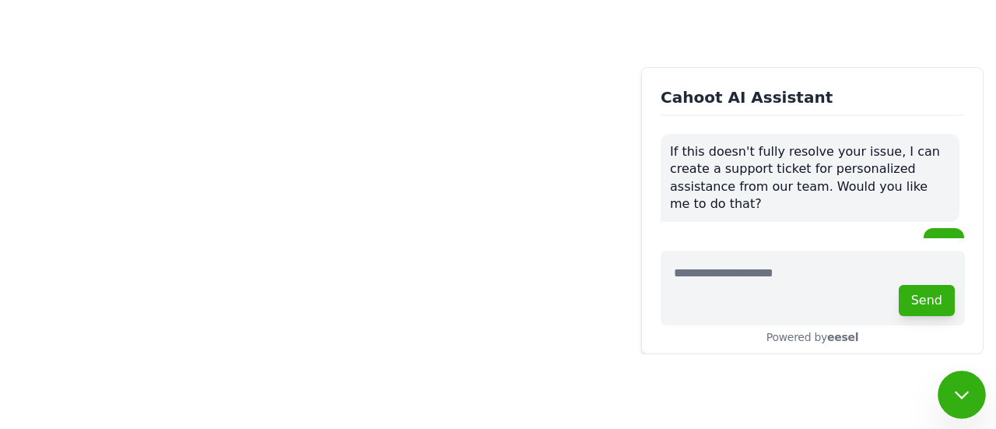
scroll to position [1003, 0]
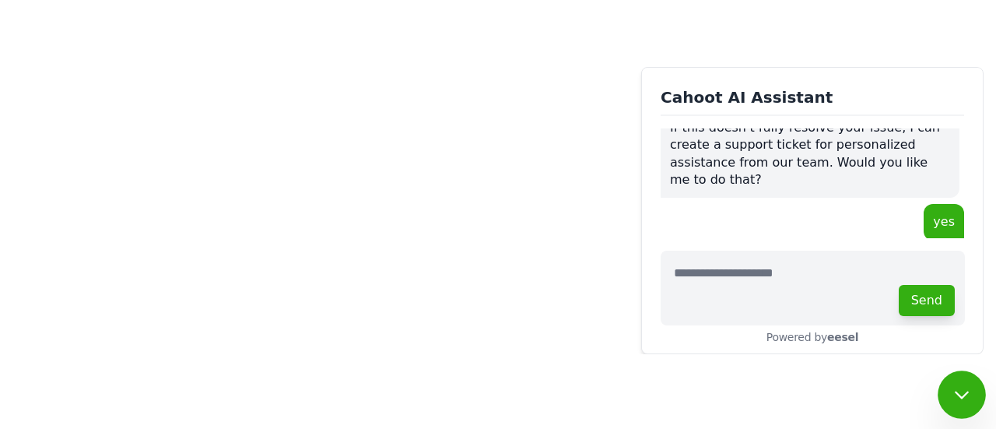
drag, startPoint x: 668, startPoint y: 194, endPoint x: 949, endPoint y: 205, distance: 281.0
click at [949, 247] on div "I'll need your email address to create the support ticket. Please provide your …" at bounding box center [809, 282] width 299 height 71
click at [739, 204] on div "yes" at bounding box center [811, 222] width 303 height 36
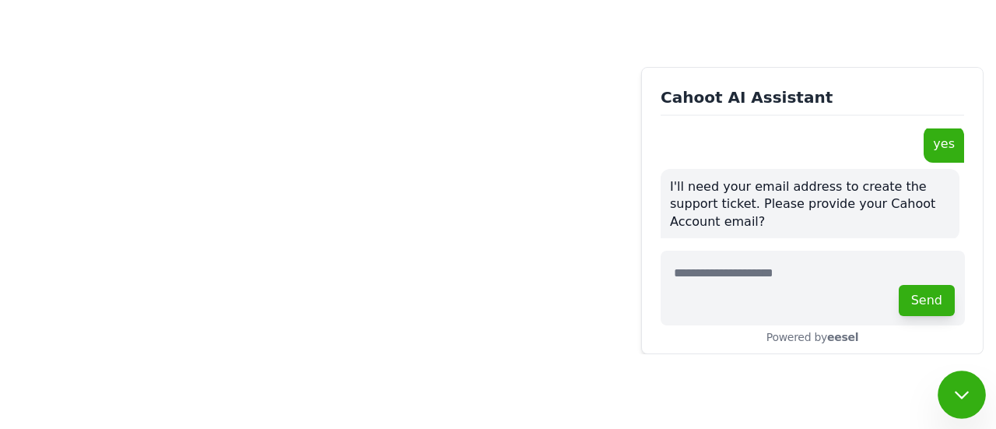
scroll to position [1159, 0]
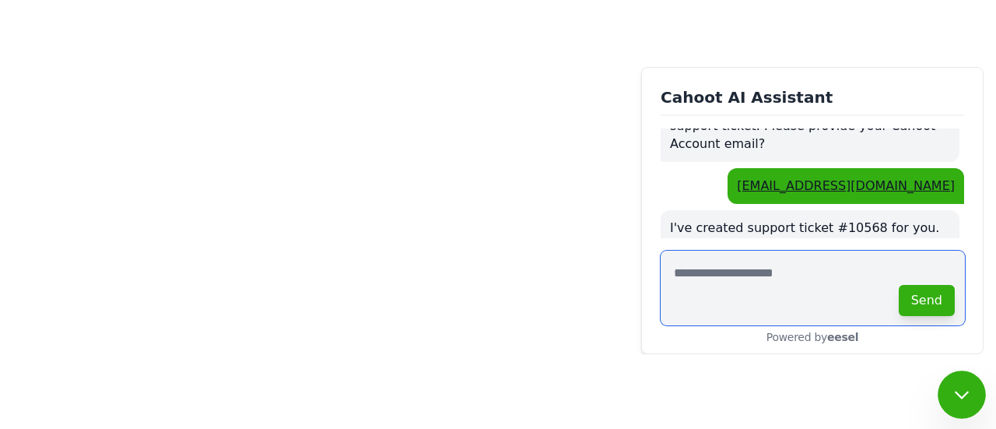
click at [733, 261] on textarea at bounding box center [812, 287] width 304 height 75
click at [801, 219] on p "I've created support ticket #10568 for you. Our team will get back to you withi…" at bounding box center [810, 245] width 280 height 52
click at [752, 275] on p "If you have any more details to share or urgent concerns, feel free to reply he…" at bounding box center [810, 292] width 280 height 35
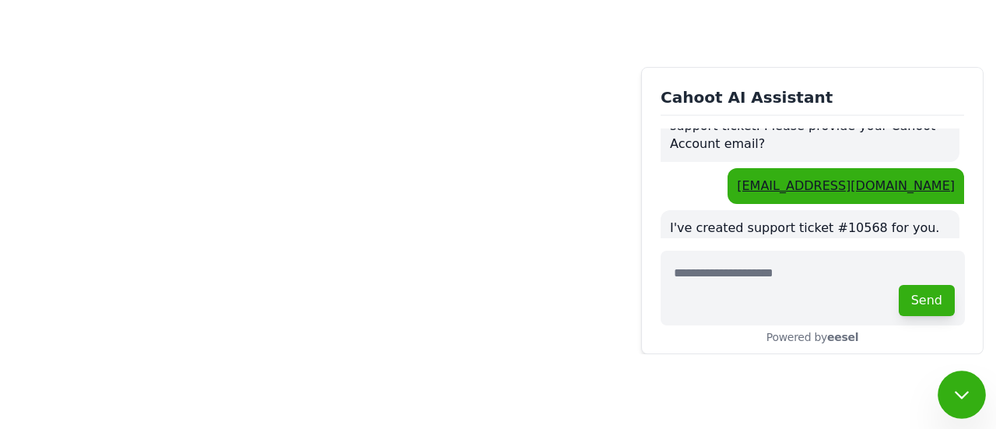
click at [768, 219] on p "I've created support ticket #10568 for you. Our team will get back to you withi…" at bounding box center [810, 245] width 280 height 52
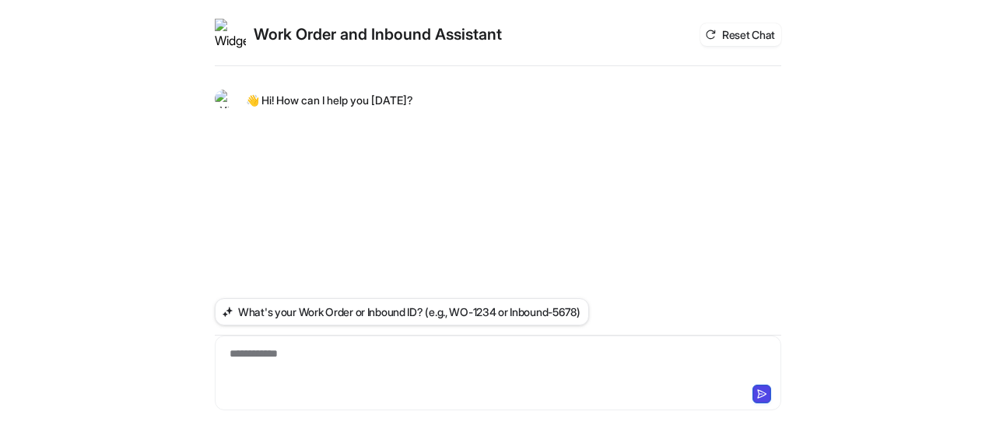
click at [404, 212] on div "**********" at bounding box center [498, 248] width 566 height 359
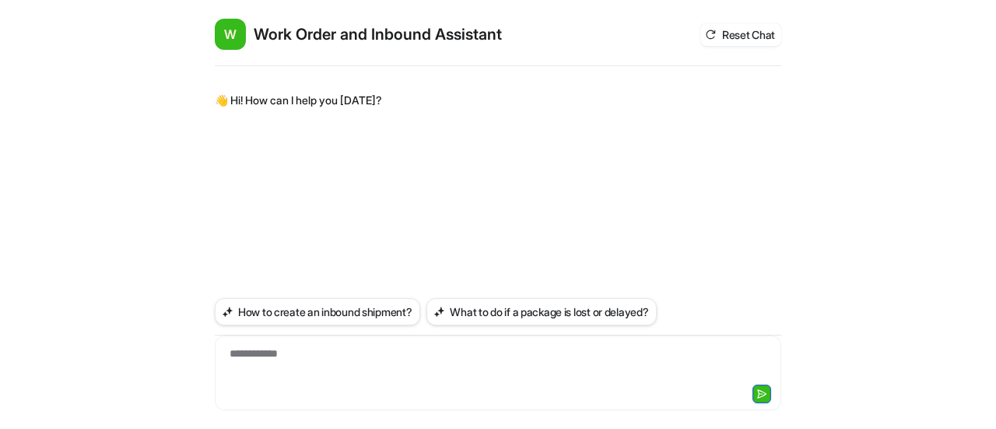
click at [465, 195] on div "**********" at bounding box center [498, 248] width 566 height 359
click at [282, 362] on div "**********" at bounding box center [498, 363] width 559 height 36
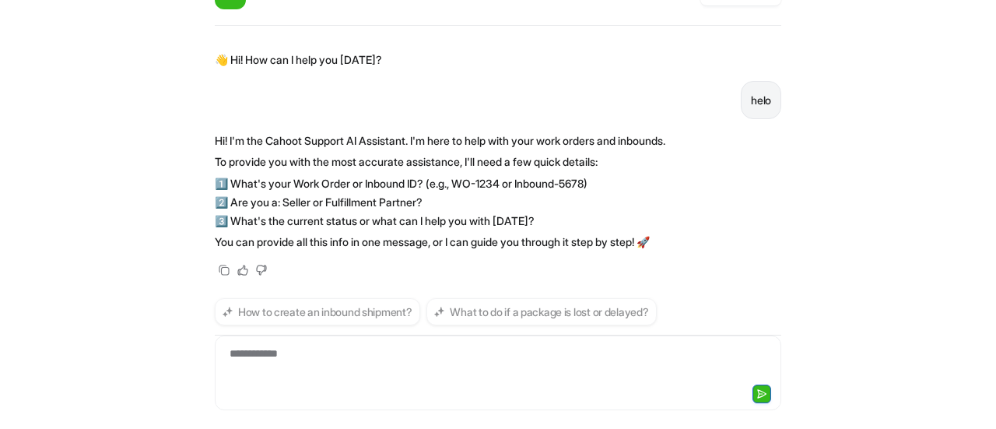
scroll to position [25, 0]
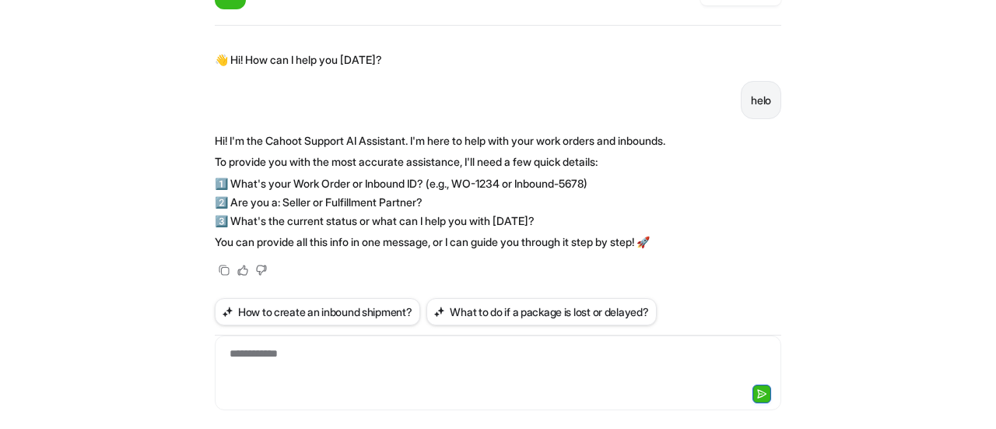
click at [254, 364] on div "**********" at bounding box center [498, 363] width 559 height 36
click at [219, 355] on div "**********" at bounding box center [498, 363] width 559 height 36
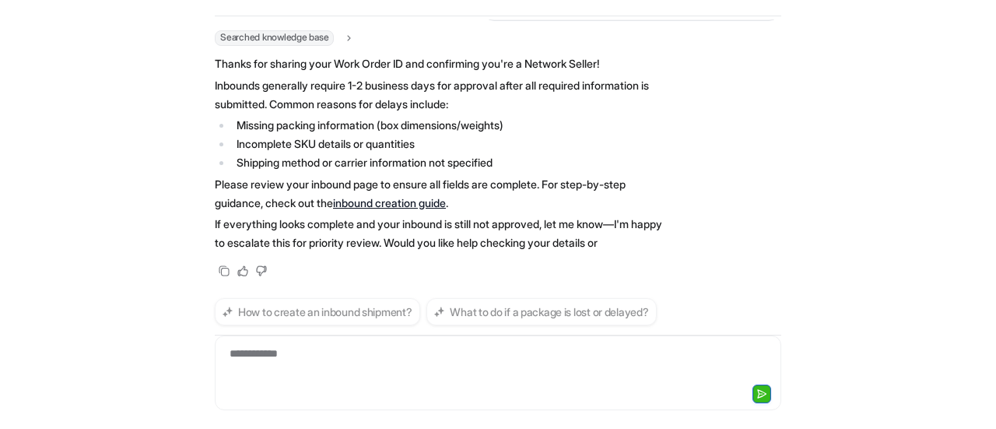
scroll to position [349, 0]
